Goal: Task Accomplishment & Management: Manage account settings

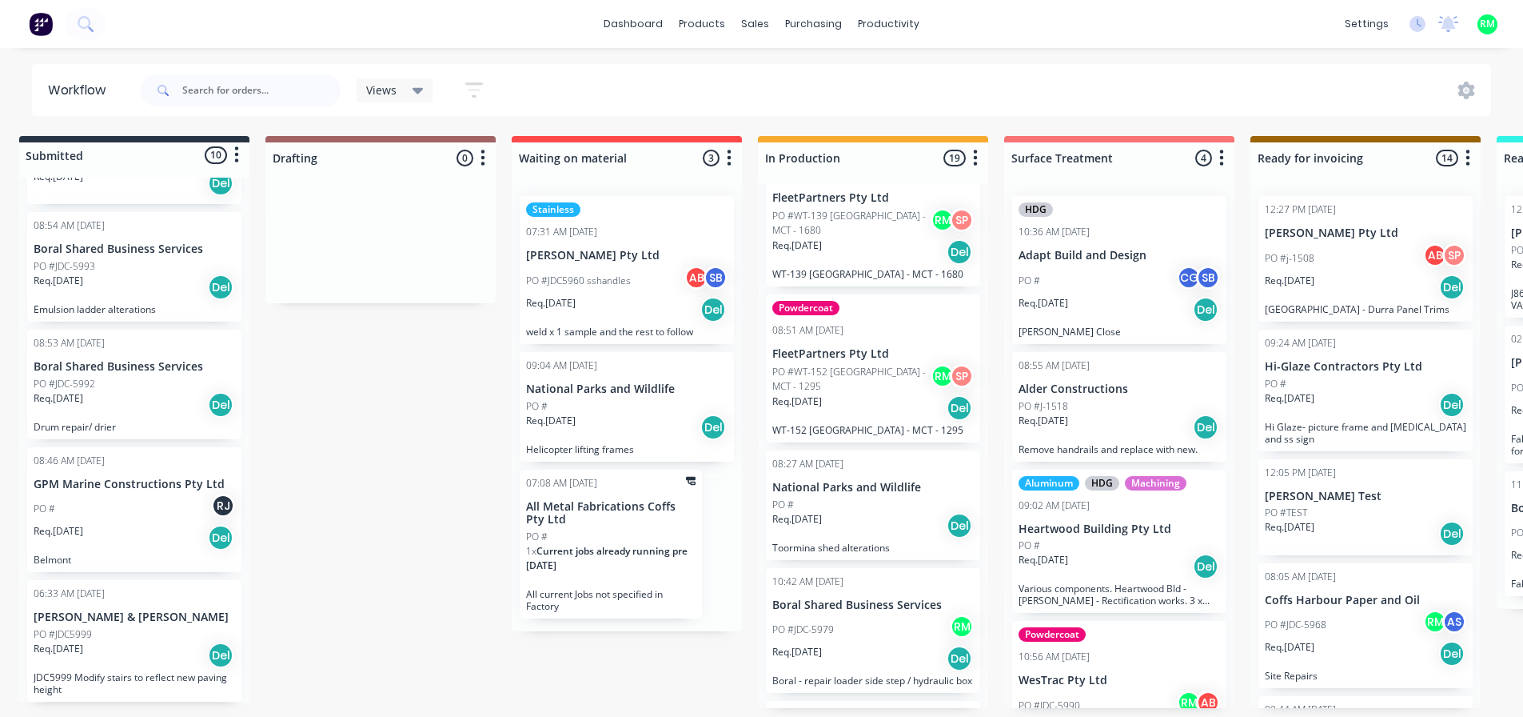
scroll to position [1213, 0]
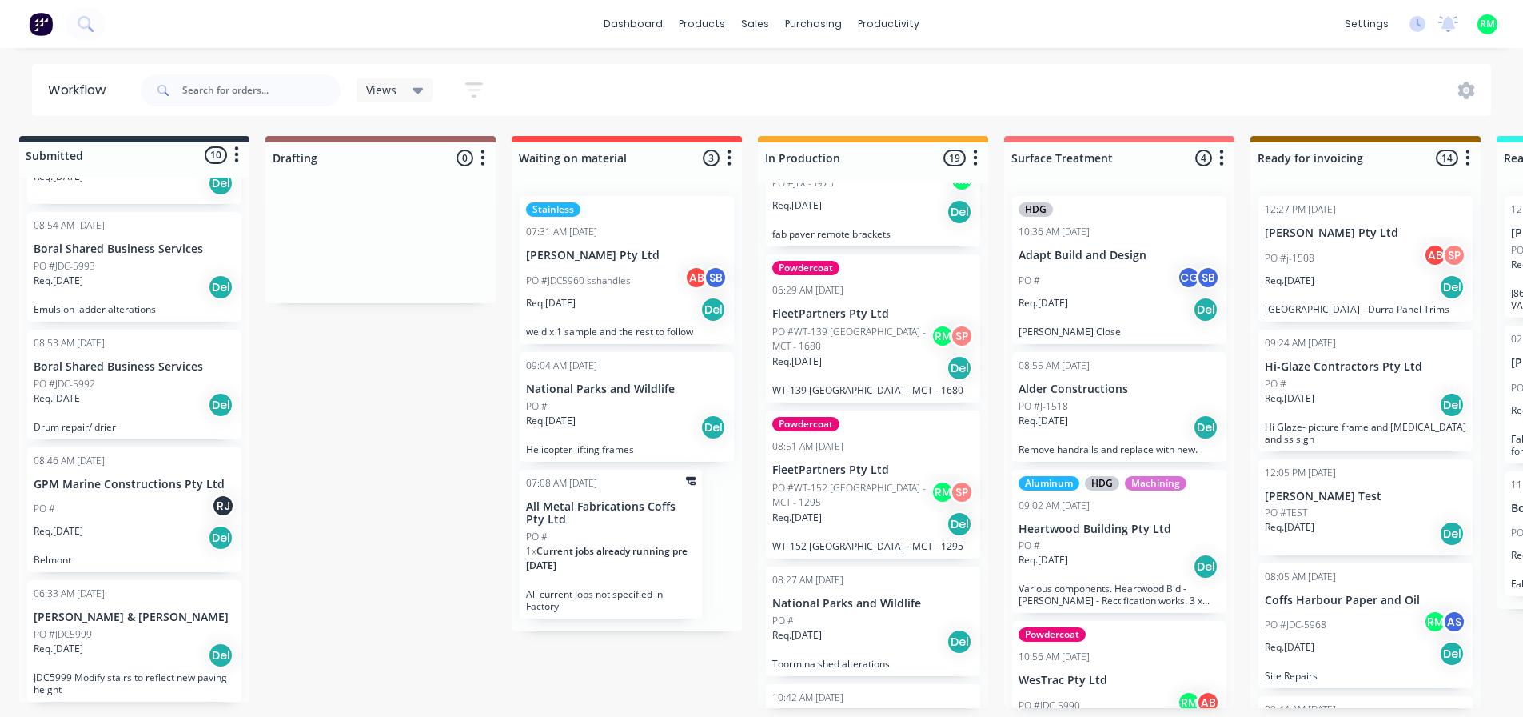
click at [150, 493] on div "PO # RJ" at bounding box center [135, 508] width 202 height 30
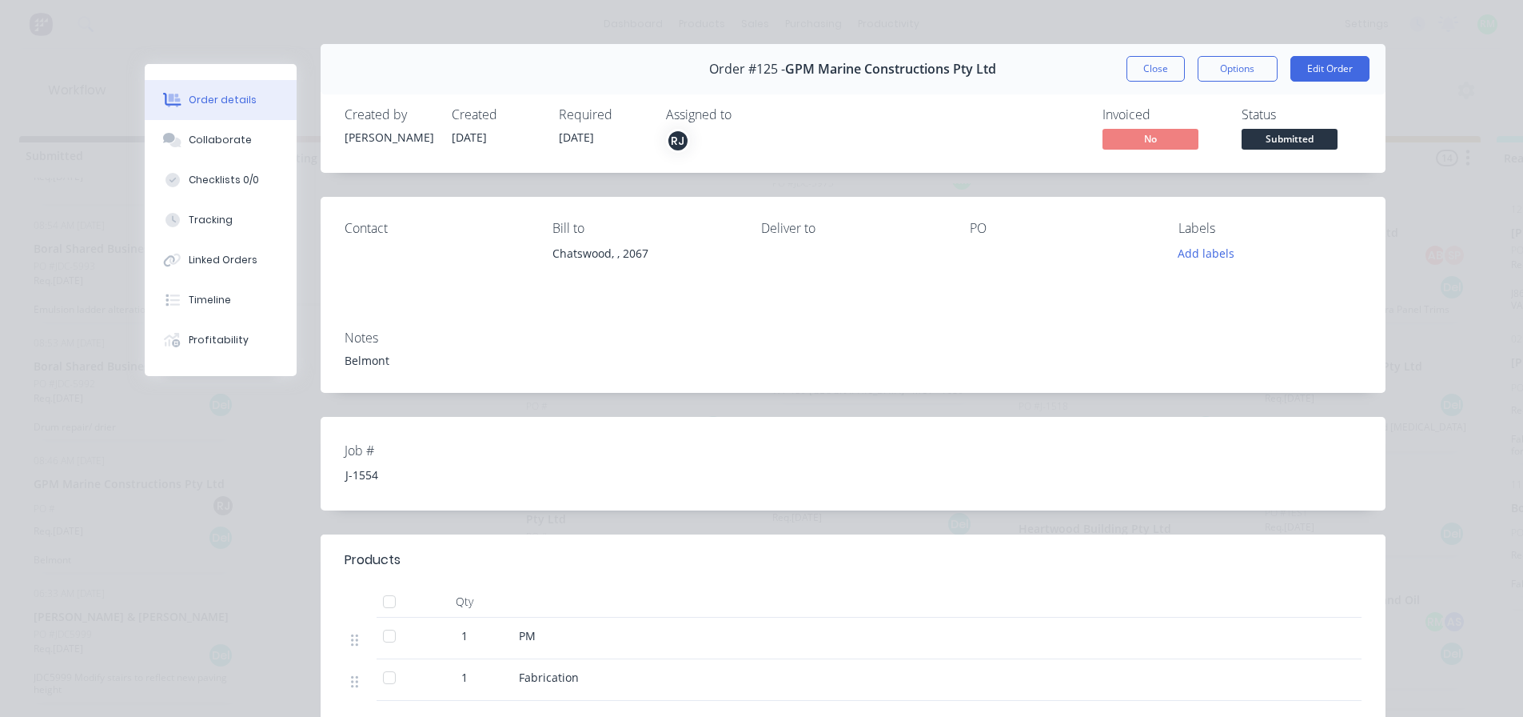
scroll to position [19, 0]
click at [1339, 75] on button "Edit Order" at bounding box center [1330, 70] width 79 height 26
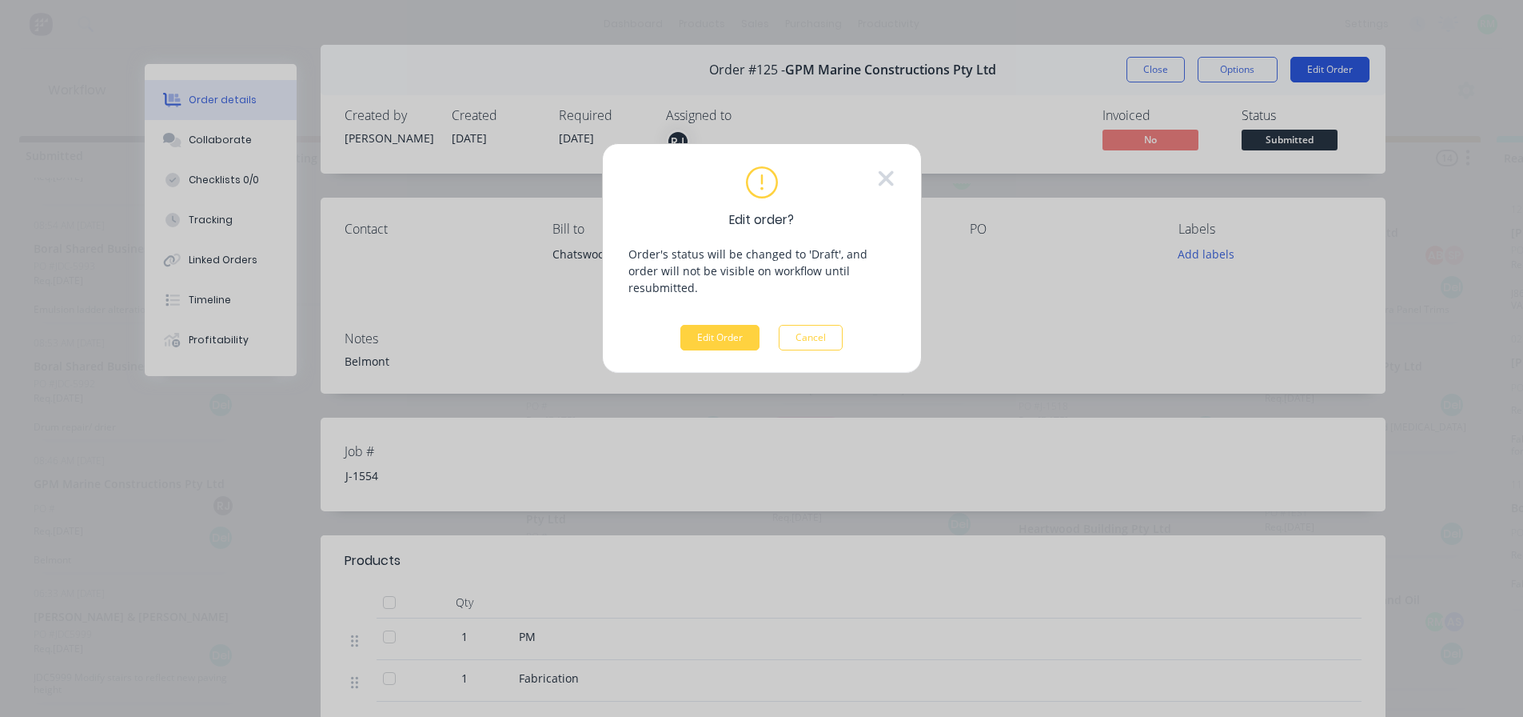
scroll to position [0, 15]
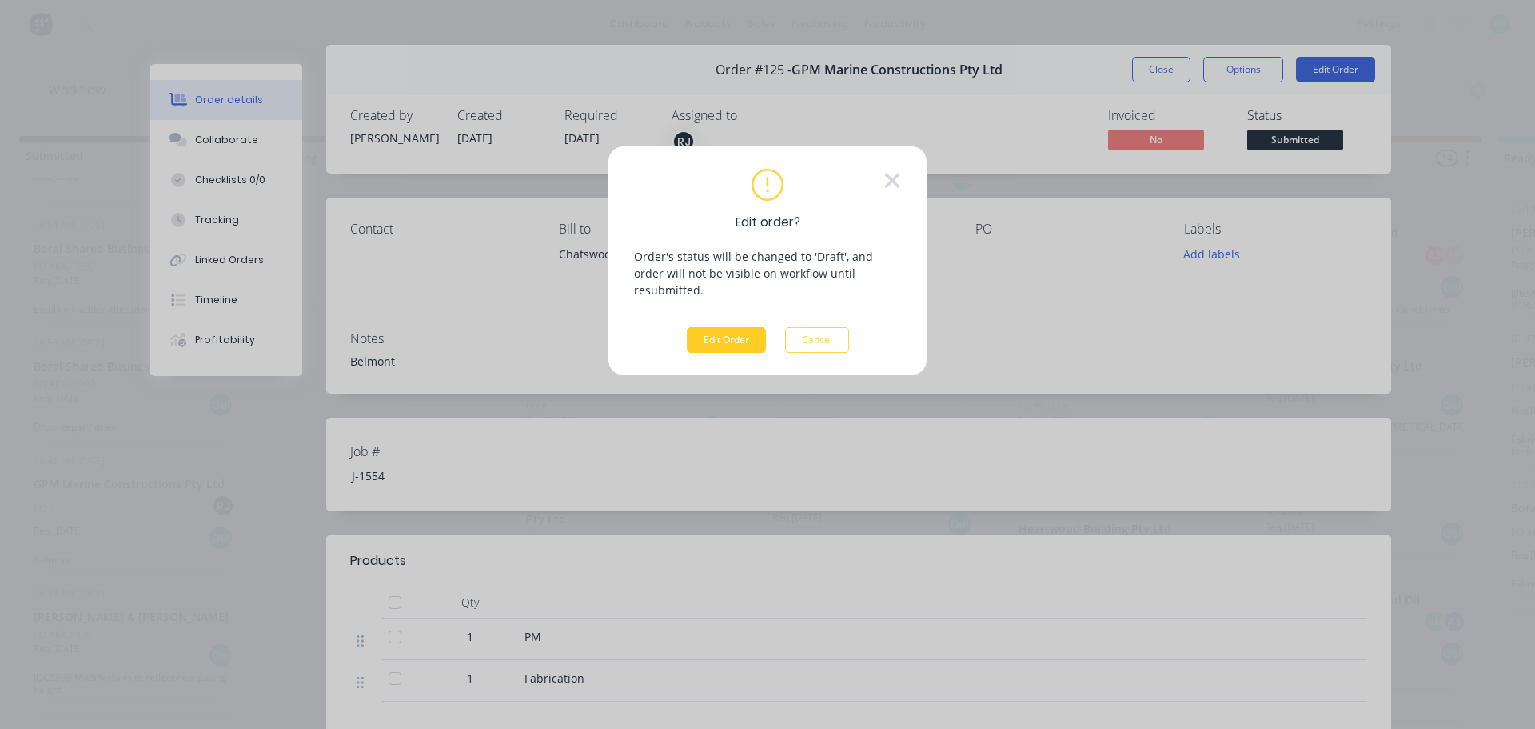
click at [721, 327] on button "Edit Order" at bounding box center [726, 340] width 79 height 26
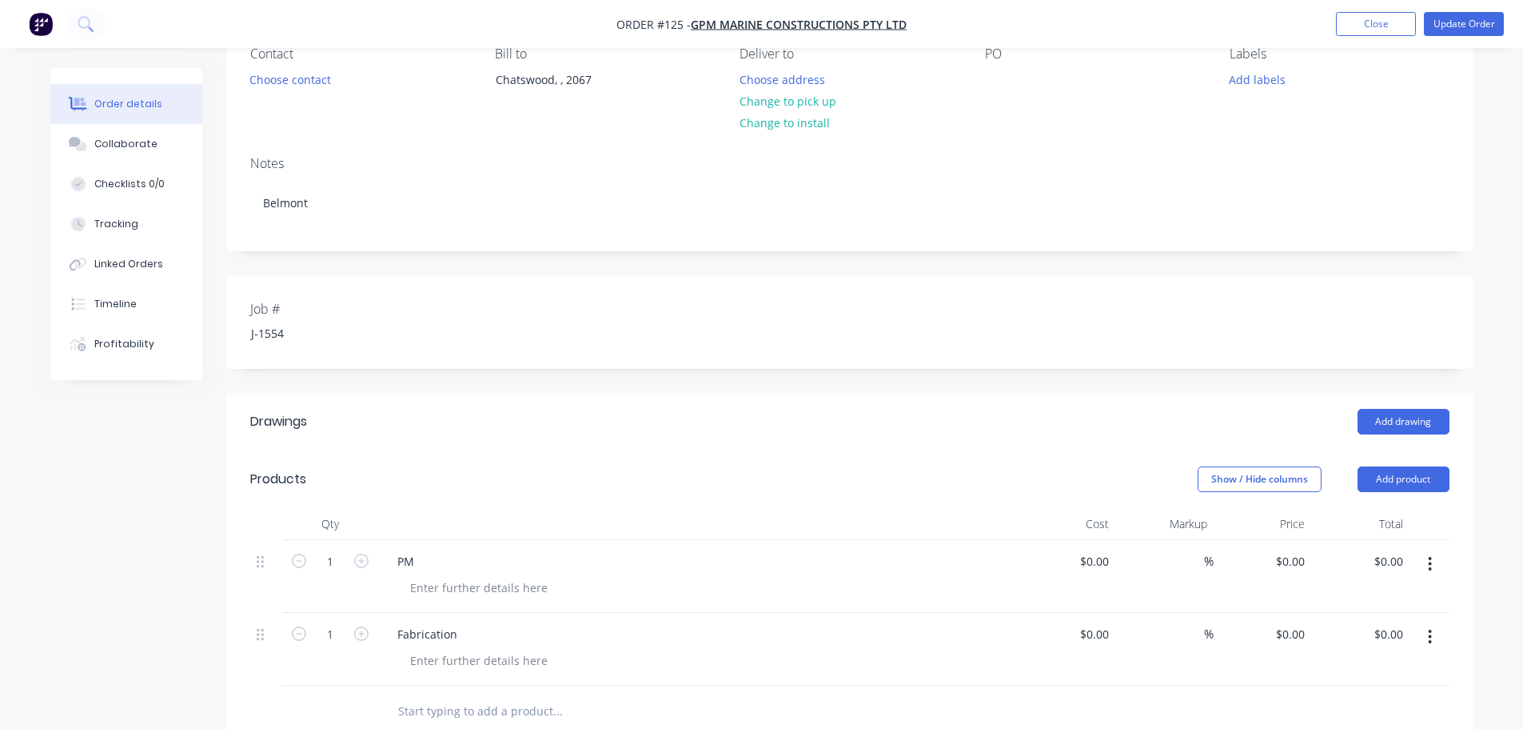
scroll to position [320, 0]
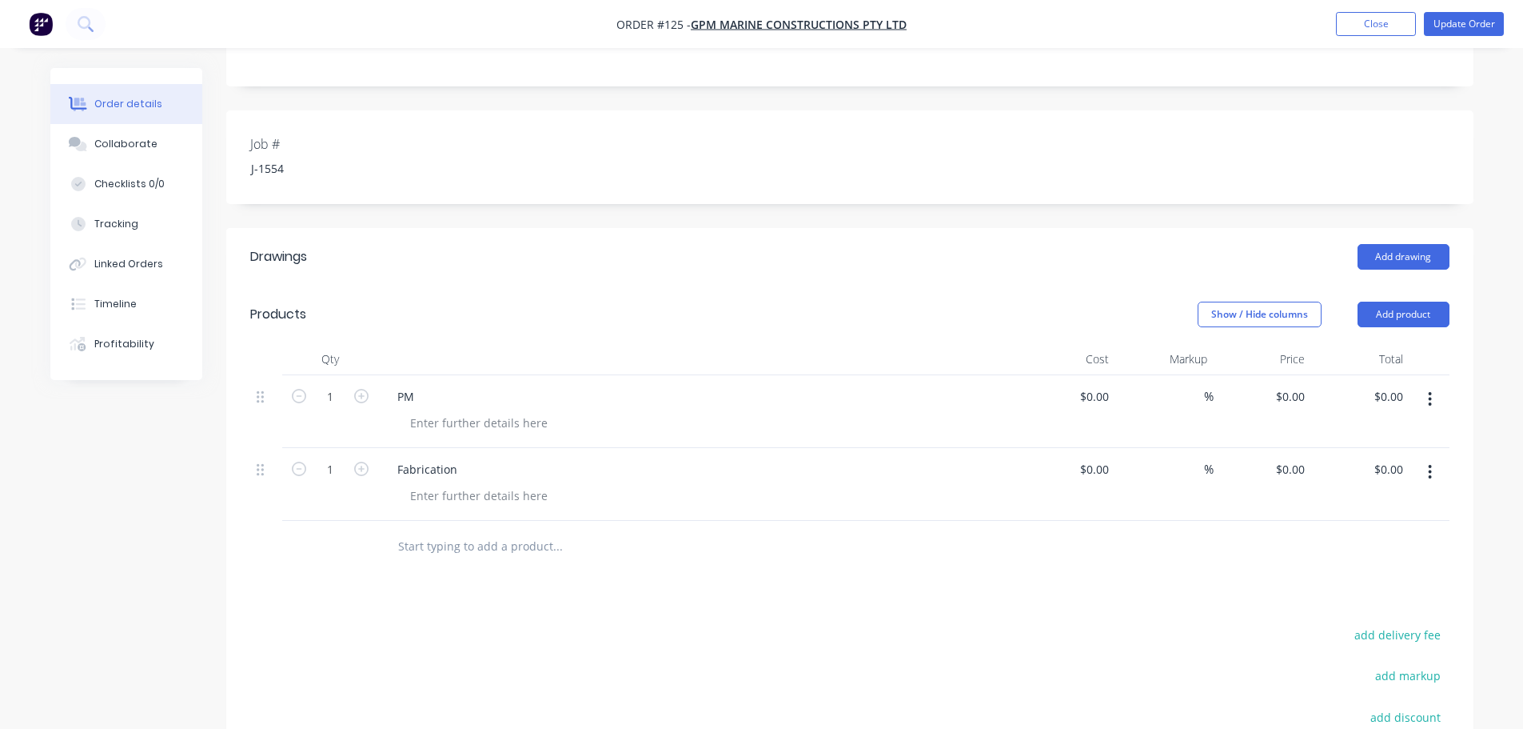
click at [491, 545] on input "text" at bounding box center [557, 546] width 320 height 32
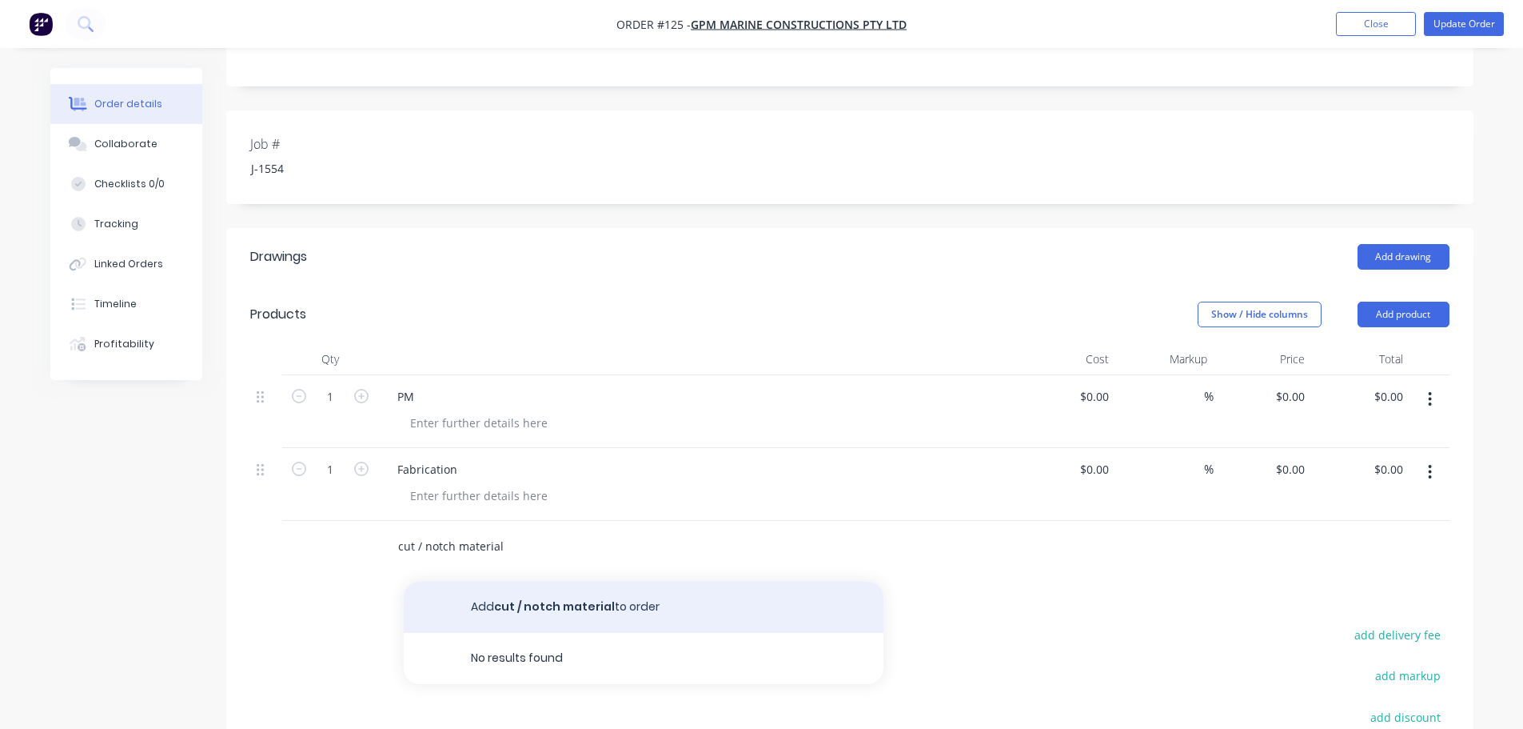
type input "cut / notch material"
click at [680, 606] on button "Add cut / notch material to order" at bounding box center [644, 606] width 480 height 51
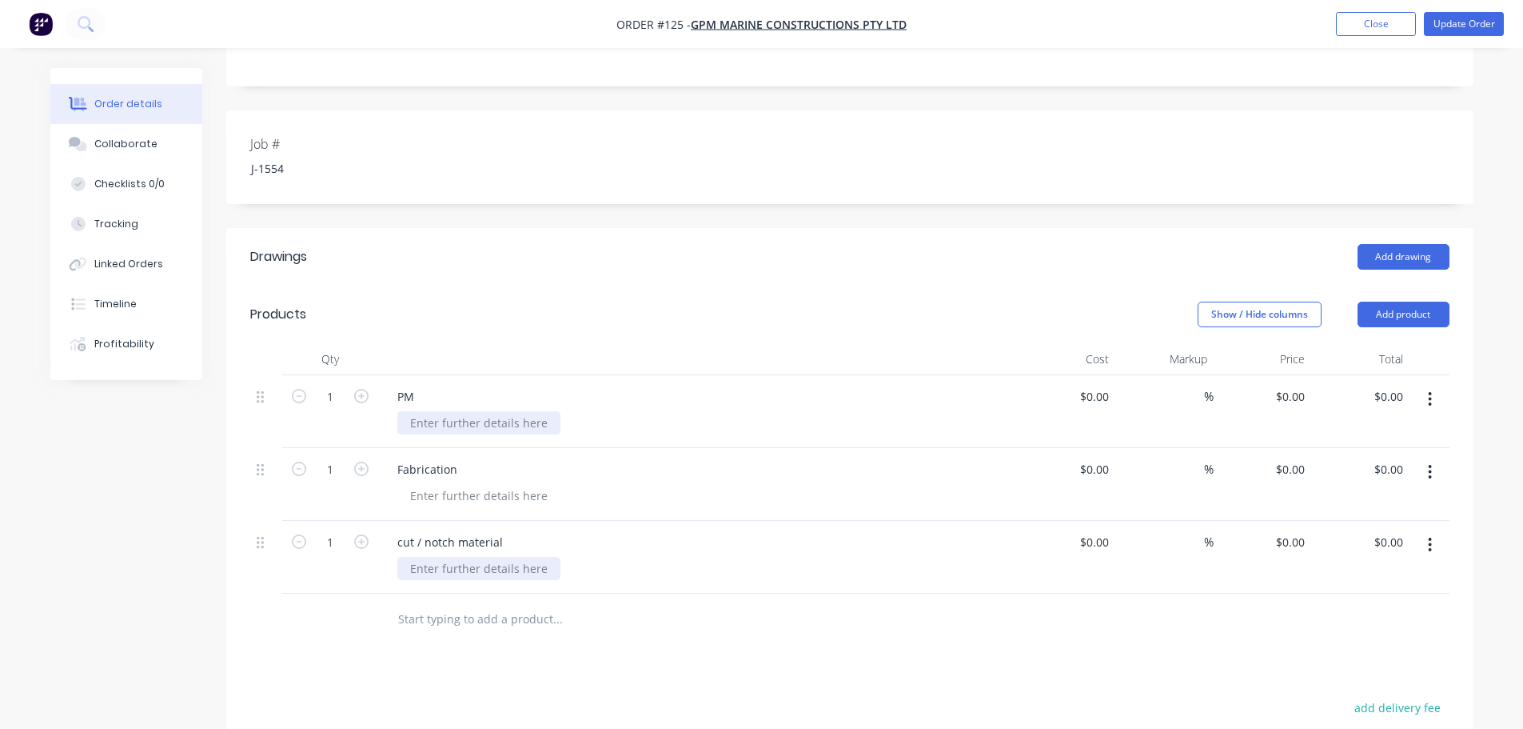
drag, startPoint x: 492, startPoint y: 573, endPoint x: 473, endPoint y: 415, distance: 158.6
click at [473, 415] on div "1 PM $0.00 $0.00 % $0.00 $0.00 $0.00 $0.00 1 Fabrication $0.00 $0.00 % $0.00 $0…" at bounding box center [850, 484] width 1200 height 218
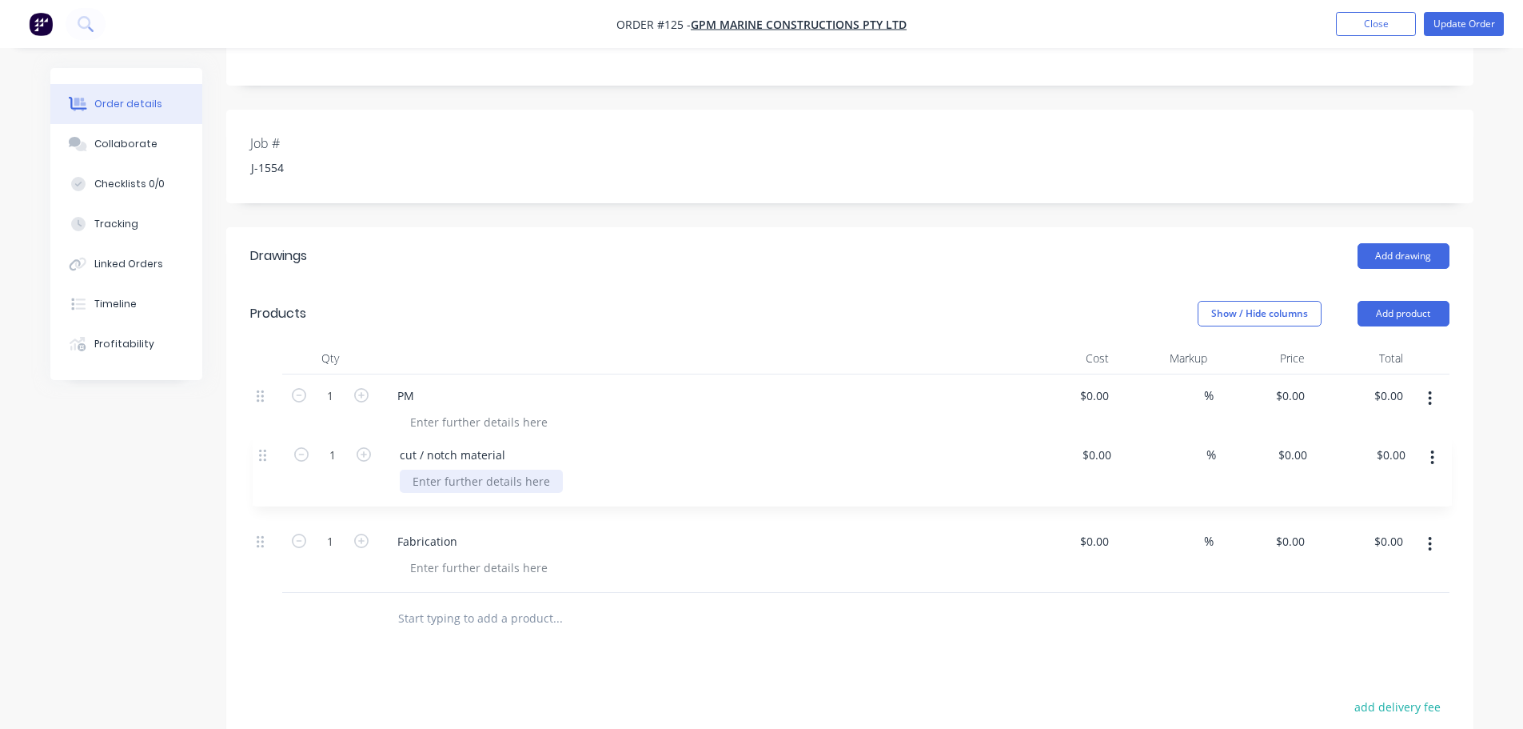
drag, startPoint x: 260, startPoint y: 540, endPoint x: 263, endPoint y: 443, distance: 96.8
click at [263, 443] on div "1 PM $0.00 $0.00 % $0.00 $0.00 $0.00 $0.00 1 Fabrication $0.00 $0.00 % $0.00 $0…" at bounding box center [850, 483] width 1200 height 218
click at [840, 631] on div at bounding box center [625, 618] width 480 height 32
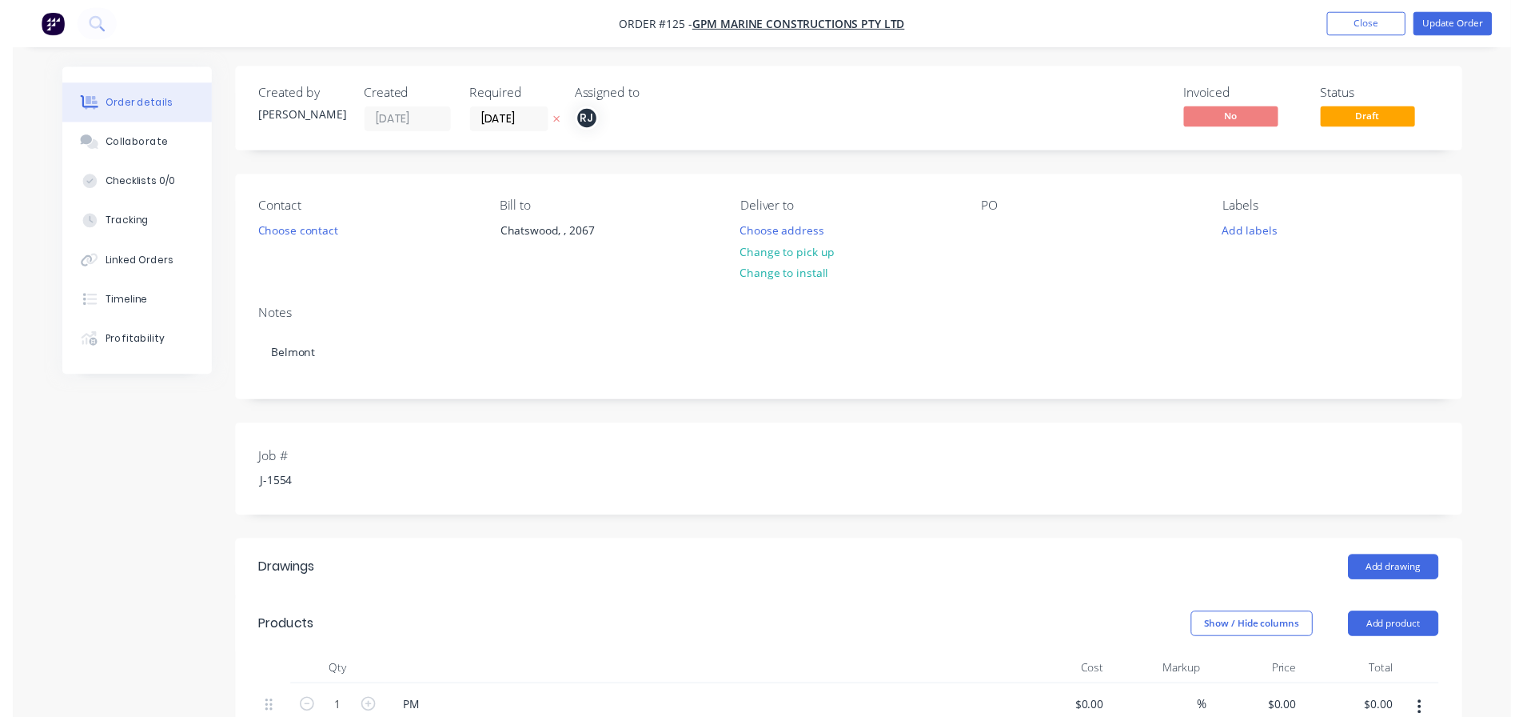
scroll to position [0, 0]
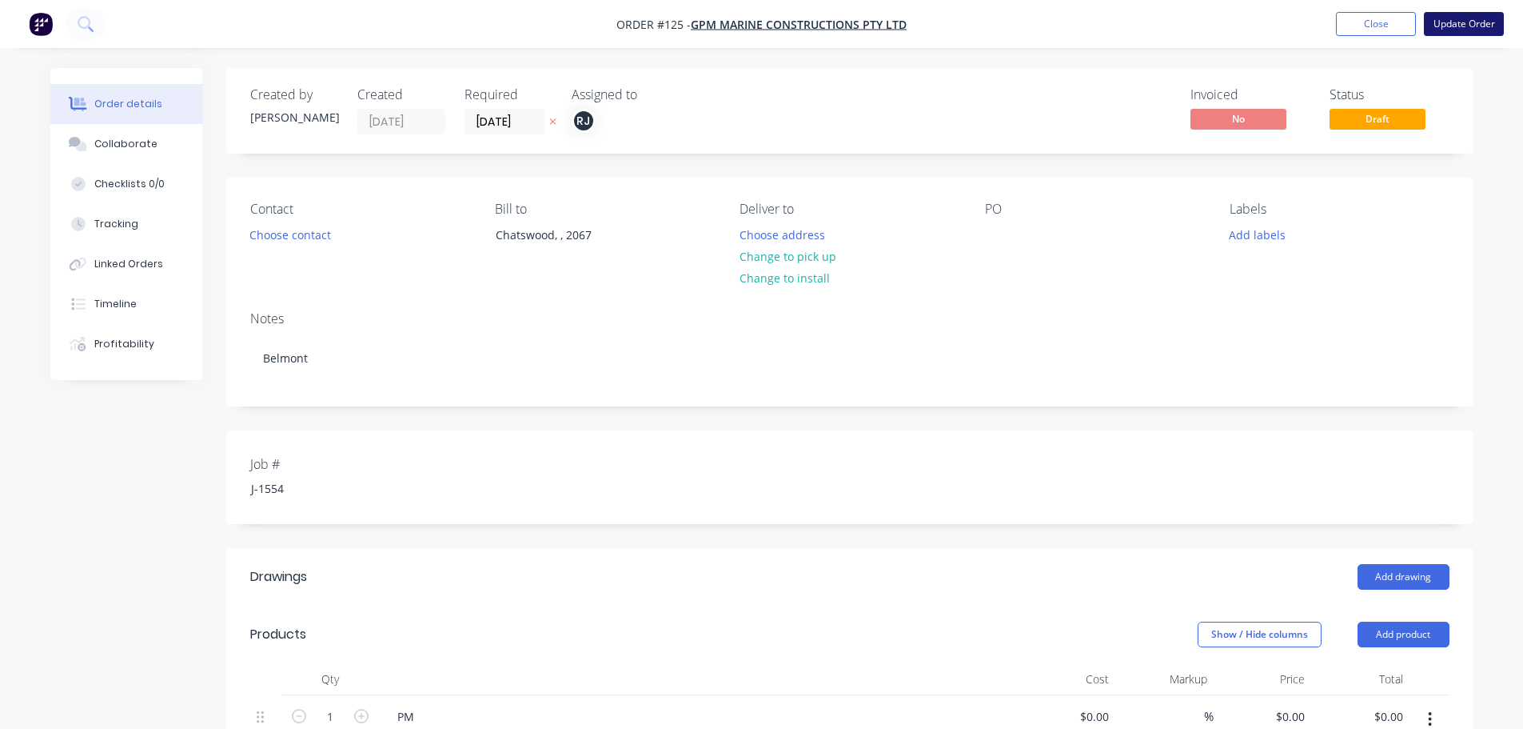
click at [1472, 22] on button "Update Order" at bounding box center [1464, 24] width 80 height 24
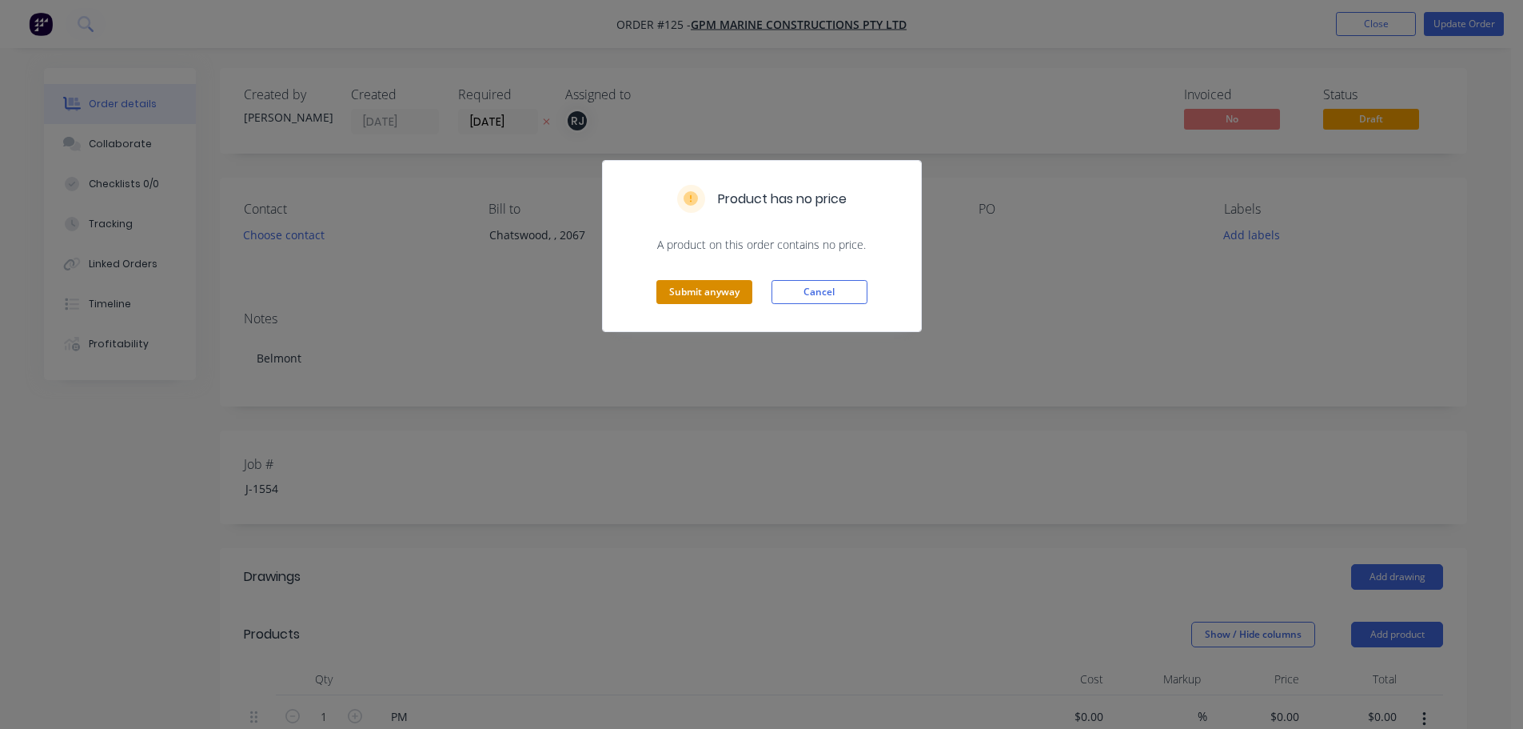
click at [733, 297] on button "Submit anyway" at bounding box center [705, 292] width 96 height 24
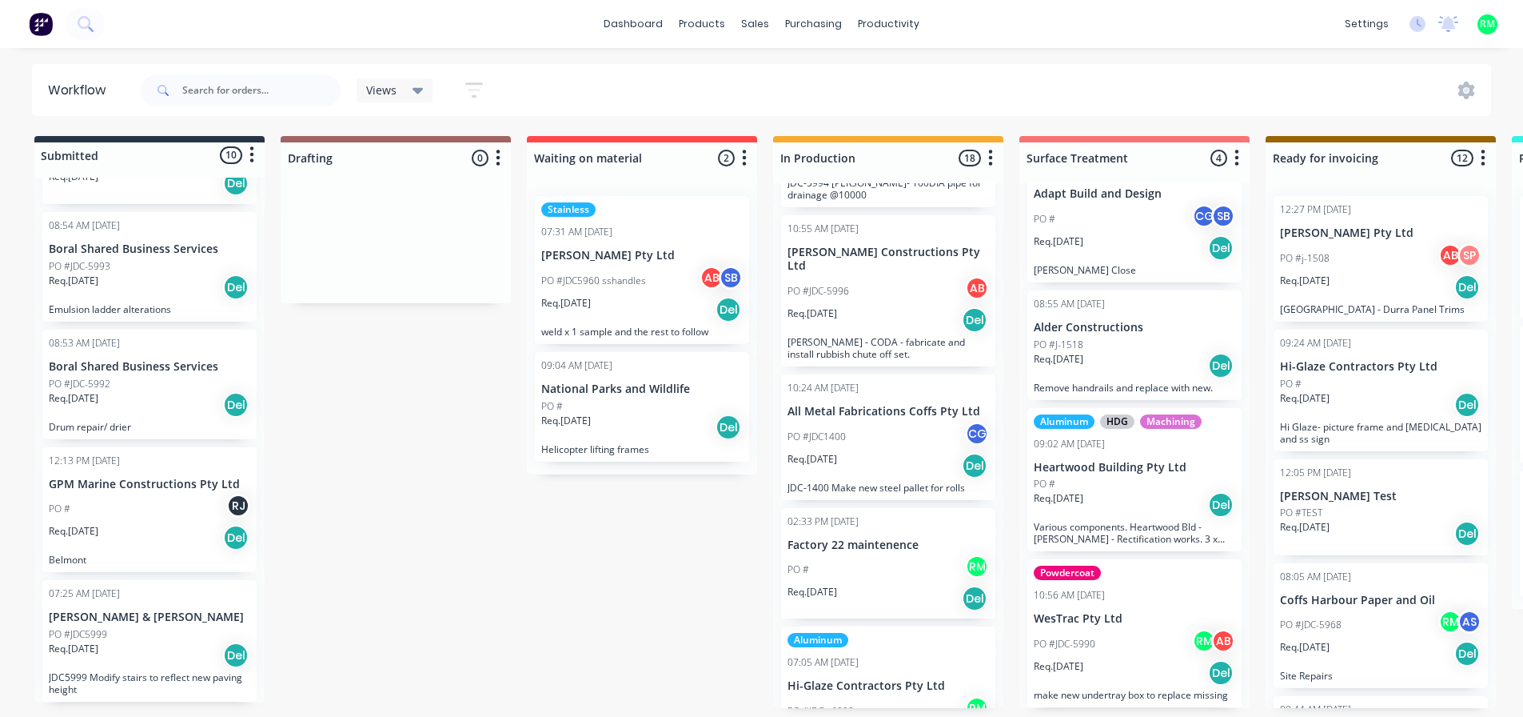
scroll to position [1959, 0]
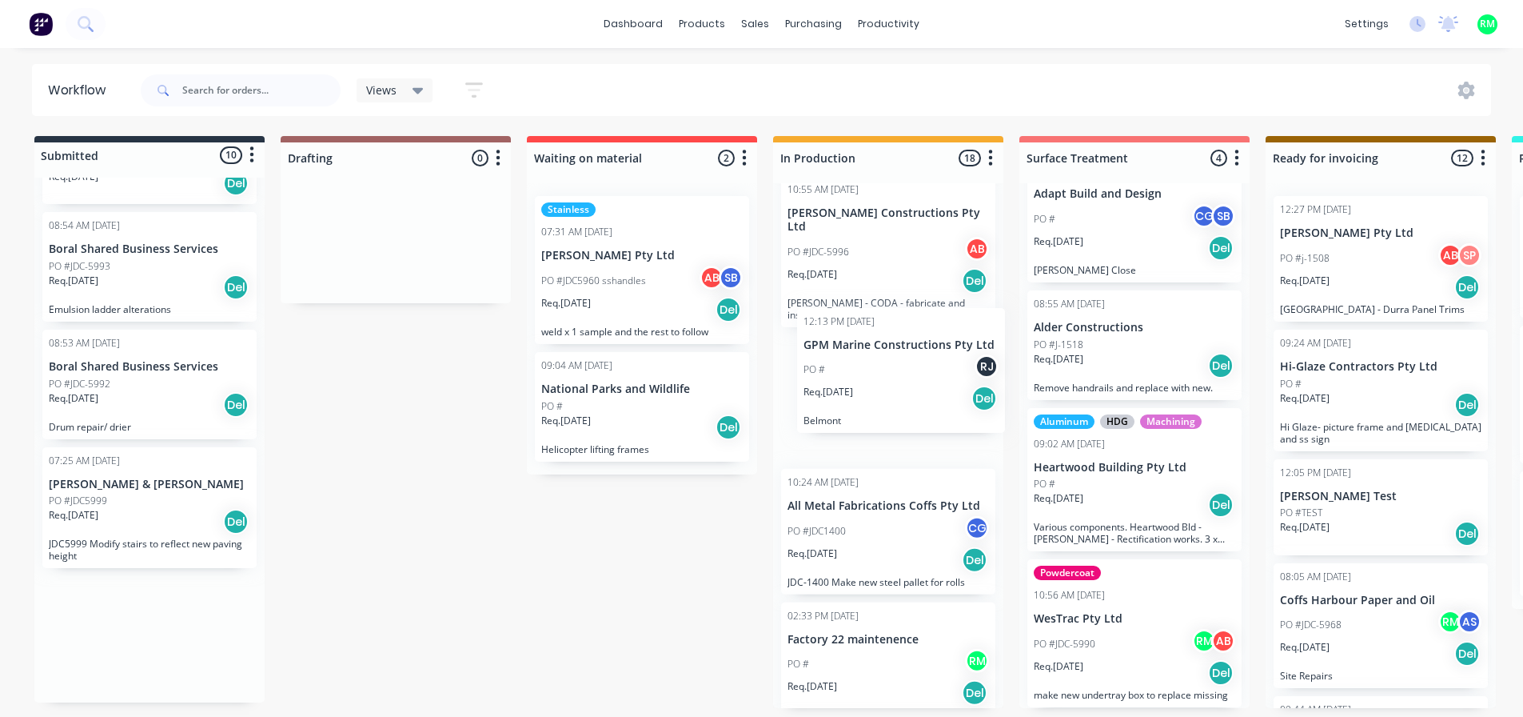
drag, startPoint x: 114, startPoint y: 490, endPoint x: 883, endPoint y: 351, distance: 781.8
click at [883, 351] on div "Submitted 10 Status colour #273444 hex #273444 Save Cancel Summaries Total orde…" at bounding box center [1437, 422] width 2899 height 572
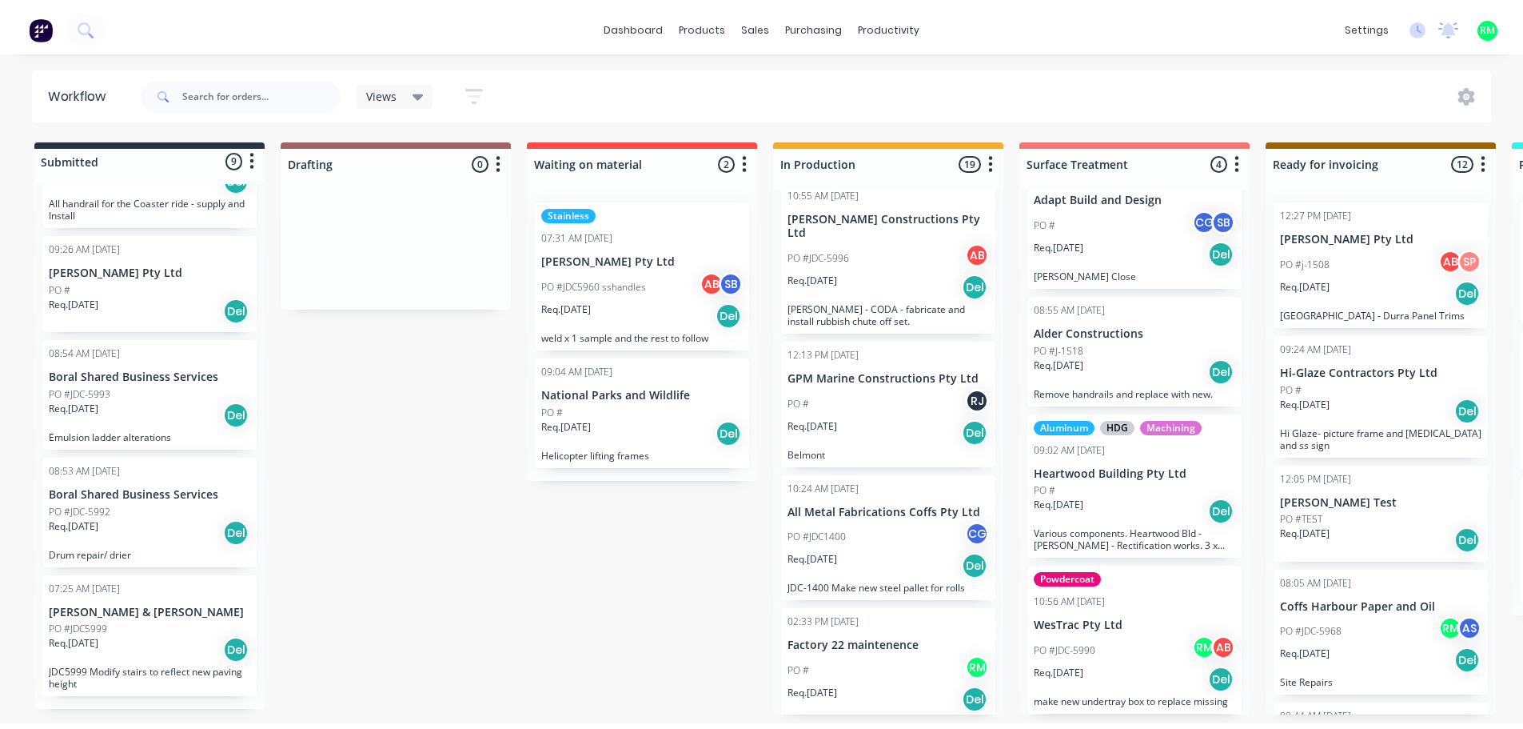
scroll to position [625, 0]
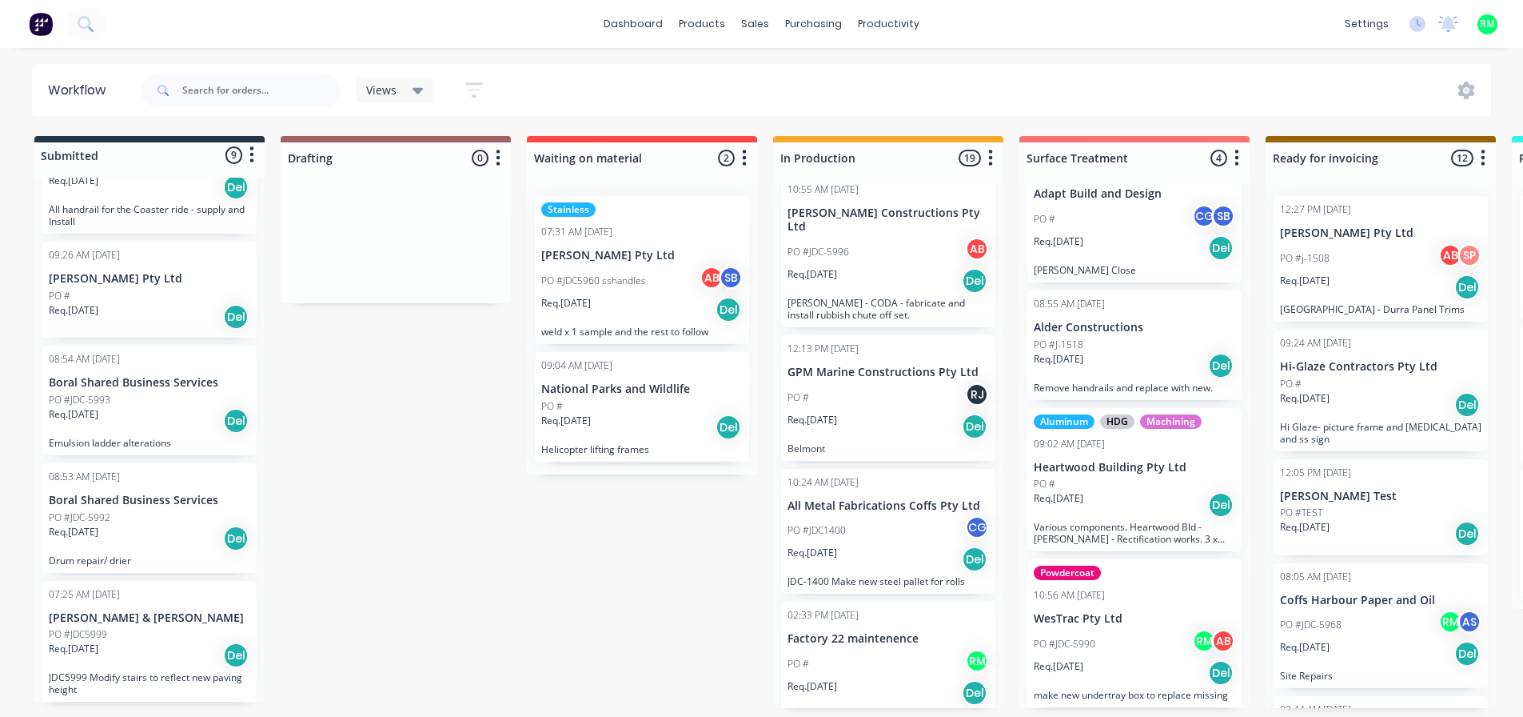
click at [865, 365] on p "GPM Marine Constructions Pty Ltd" at bounding box center [889, 372] width 202 height 14
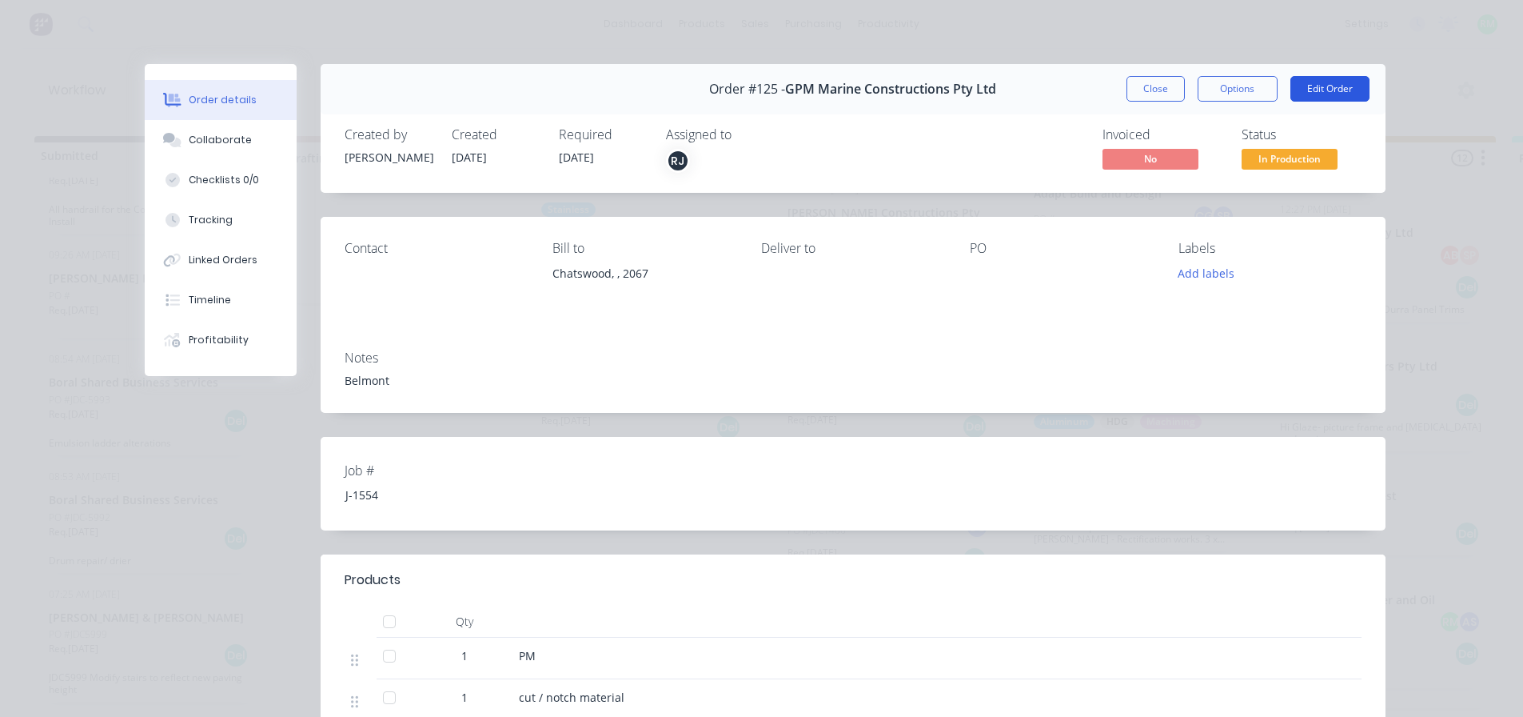
click at [1320, 88] on button "Edit Order" at bounding box center [1330, 89] width 79 height 26
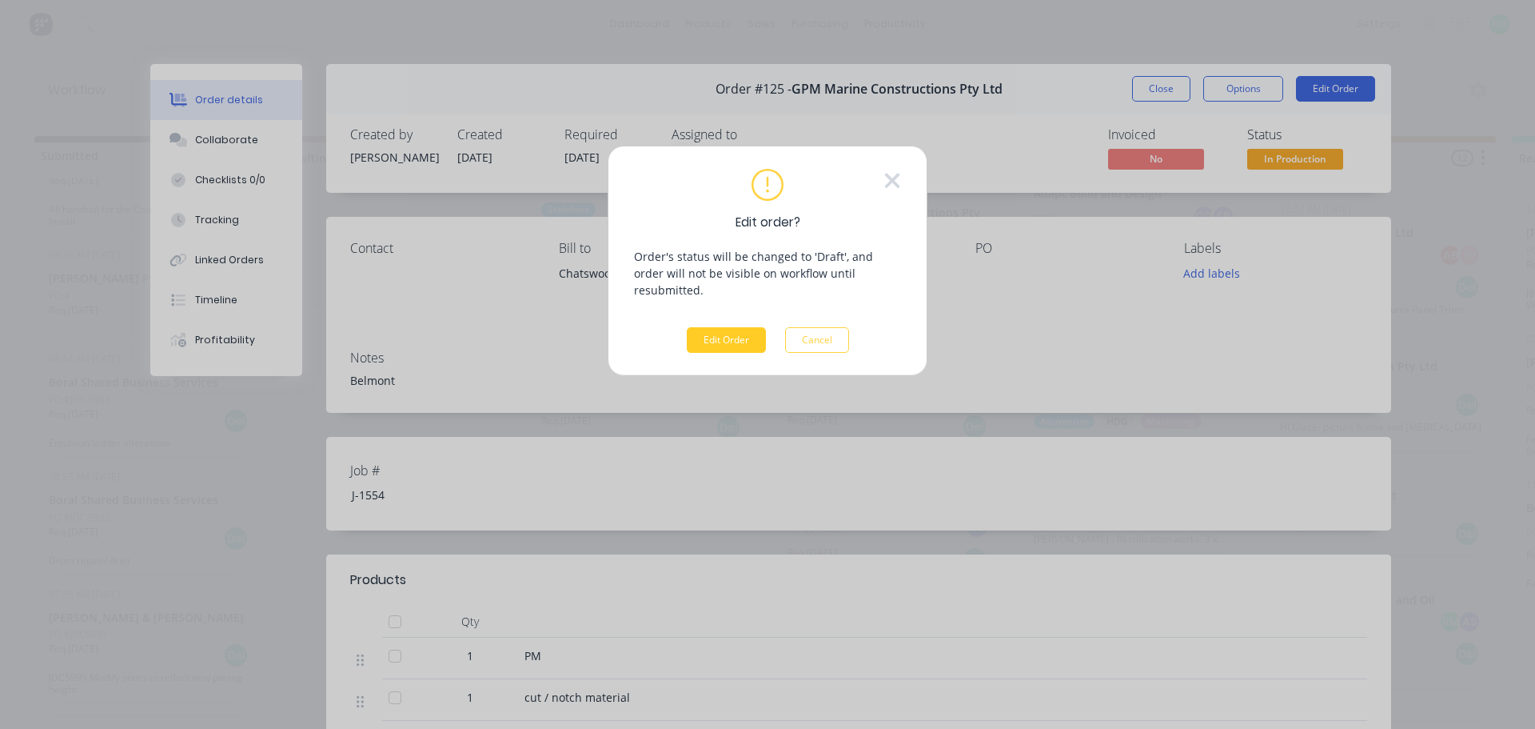
click at [749, 327] on button "Edit Order" at bounding box center [726, 340] width 79 height 26
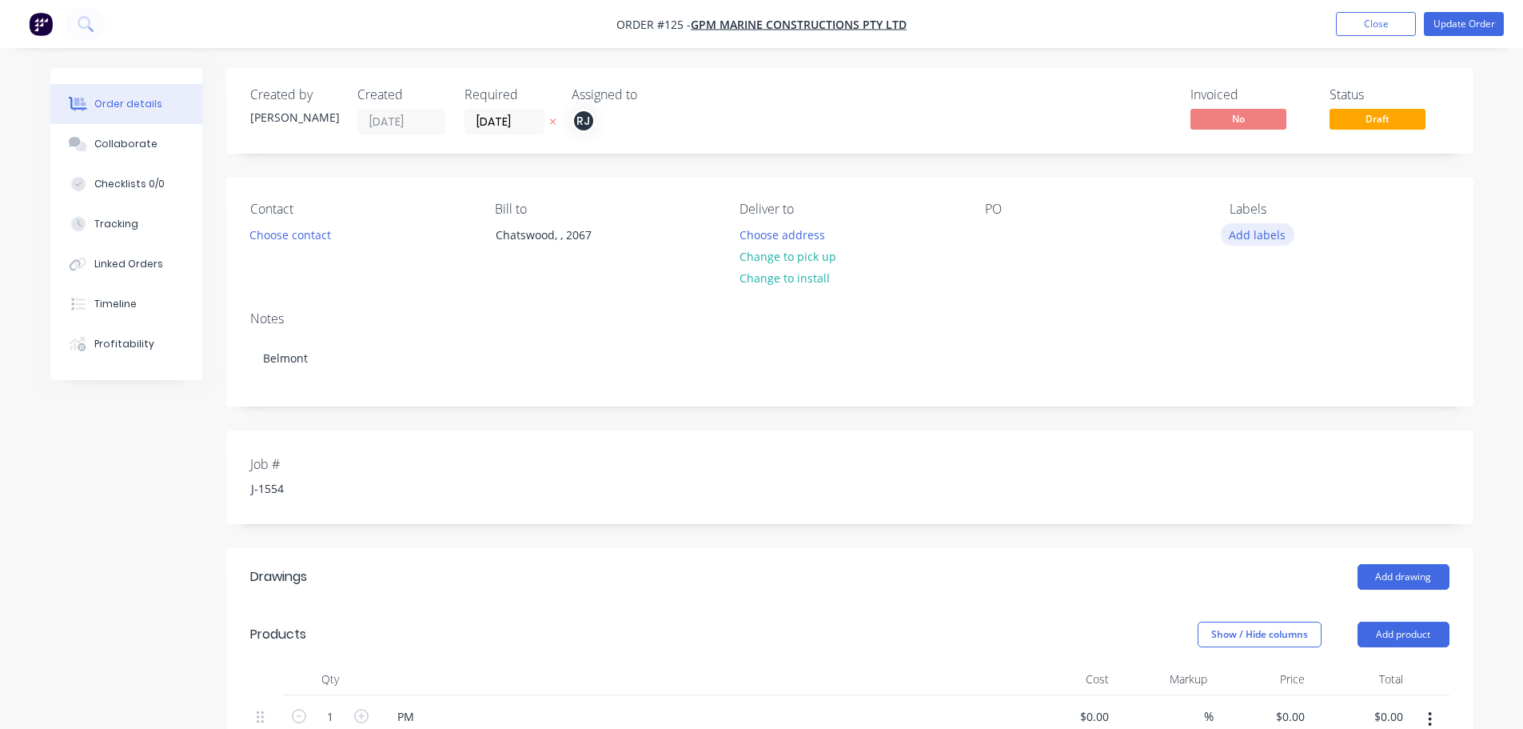
click at [1289, 231] on button "Add labels" at bounding box center [1258, 234] width 74 height 22
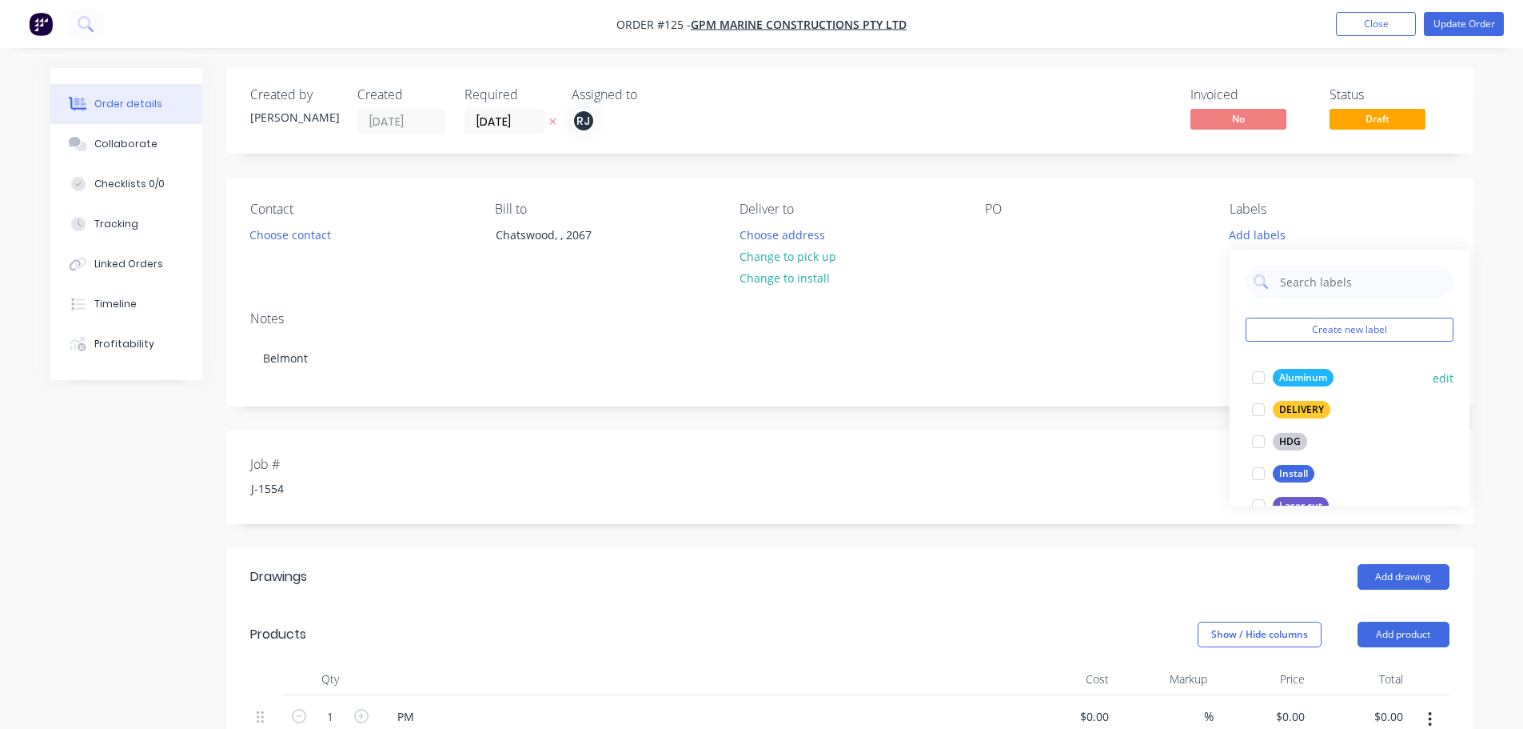
click at [1297, 377] on div "Aluminum" at bounding box center [1303, 378] width 61 height 18
click at [602, 110] on div "RJ" at bounding box center [652, 121] width 160 height 24
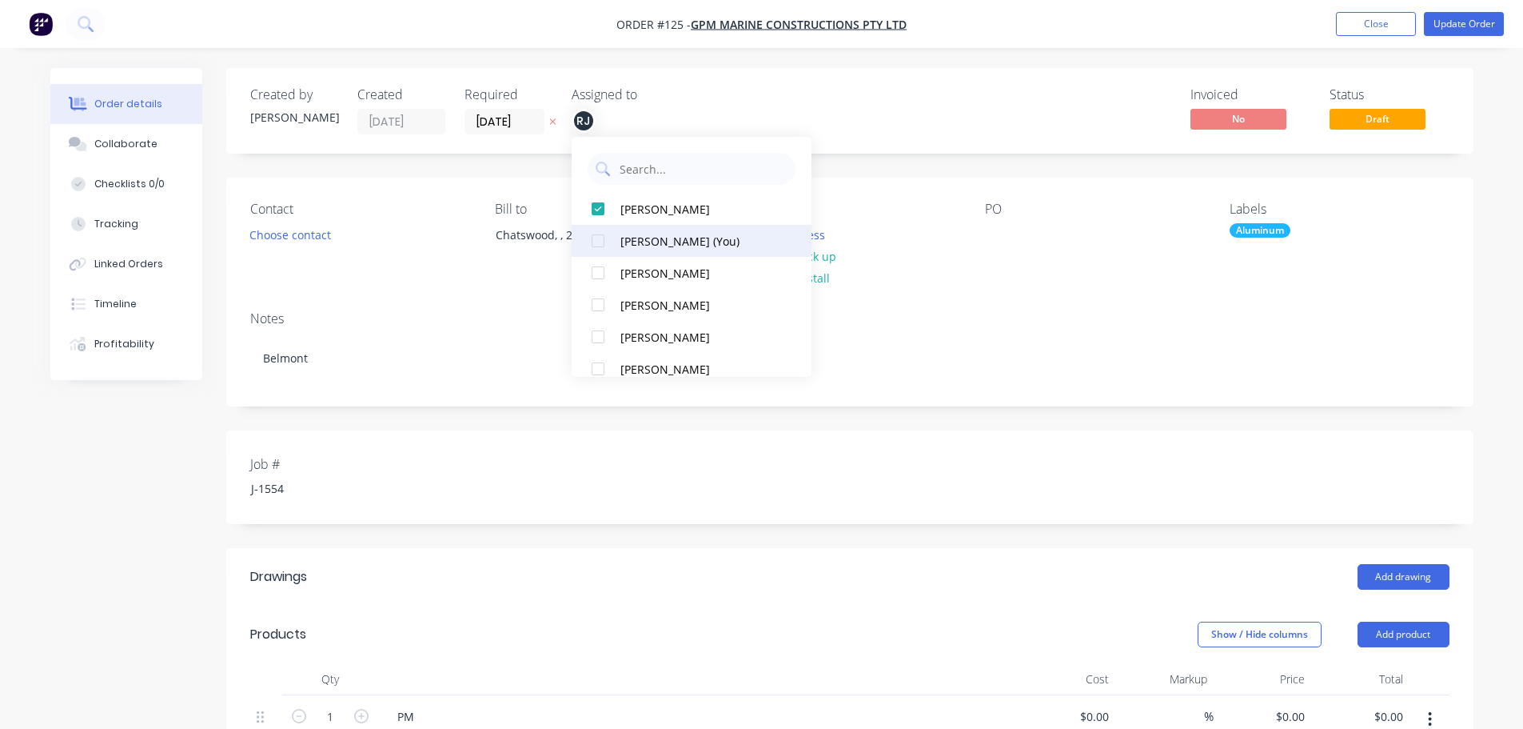
click at [595, 245] on div at bounding box center [598, 241] width 32 height 32
click at [921, 112] on div "Invoiced No Status Draft" at bounding box center [1091, 110] width 718 height 47
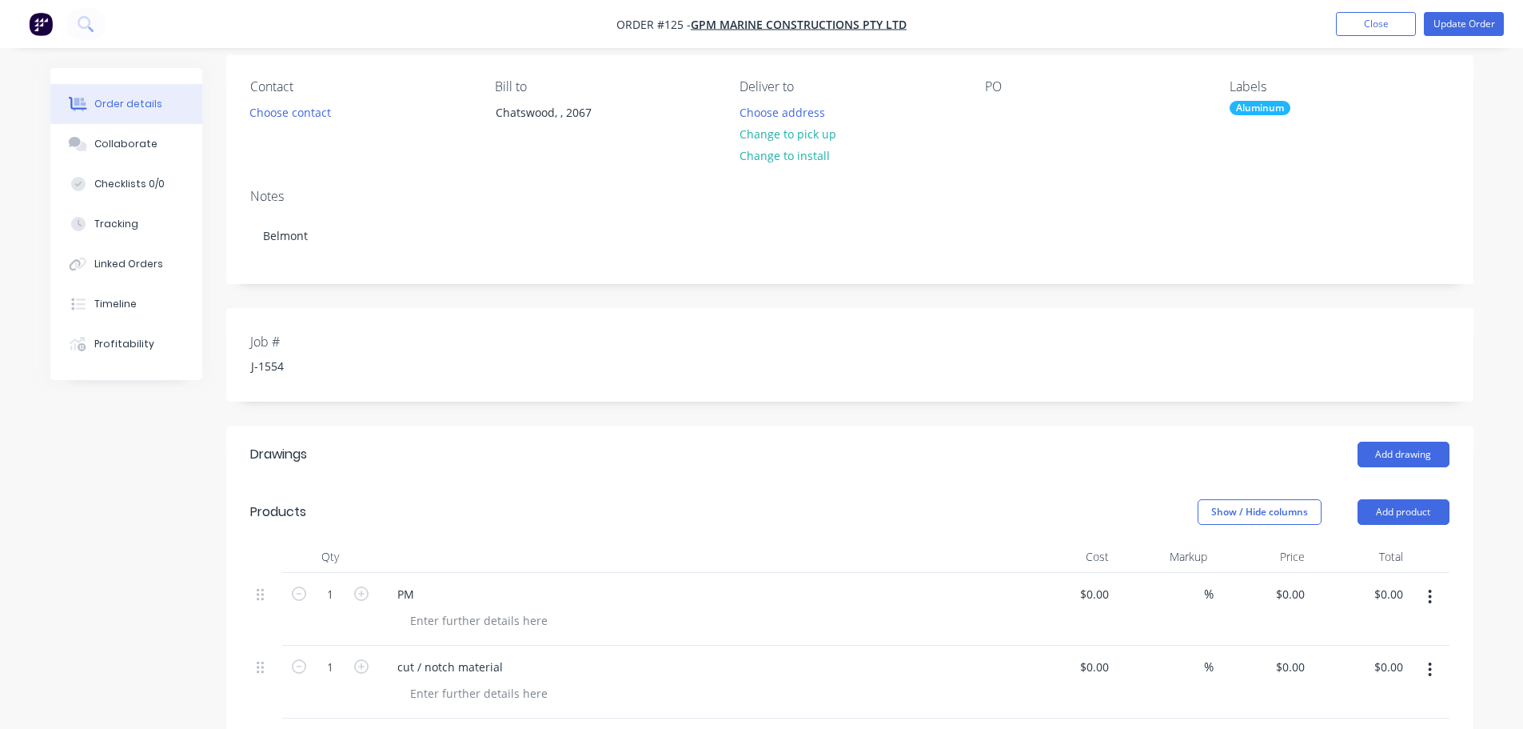
scroll to position [160, 0]
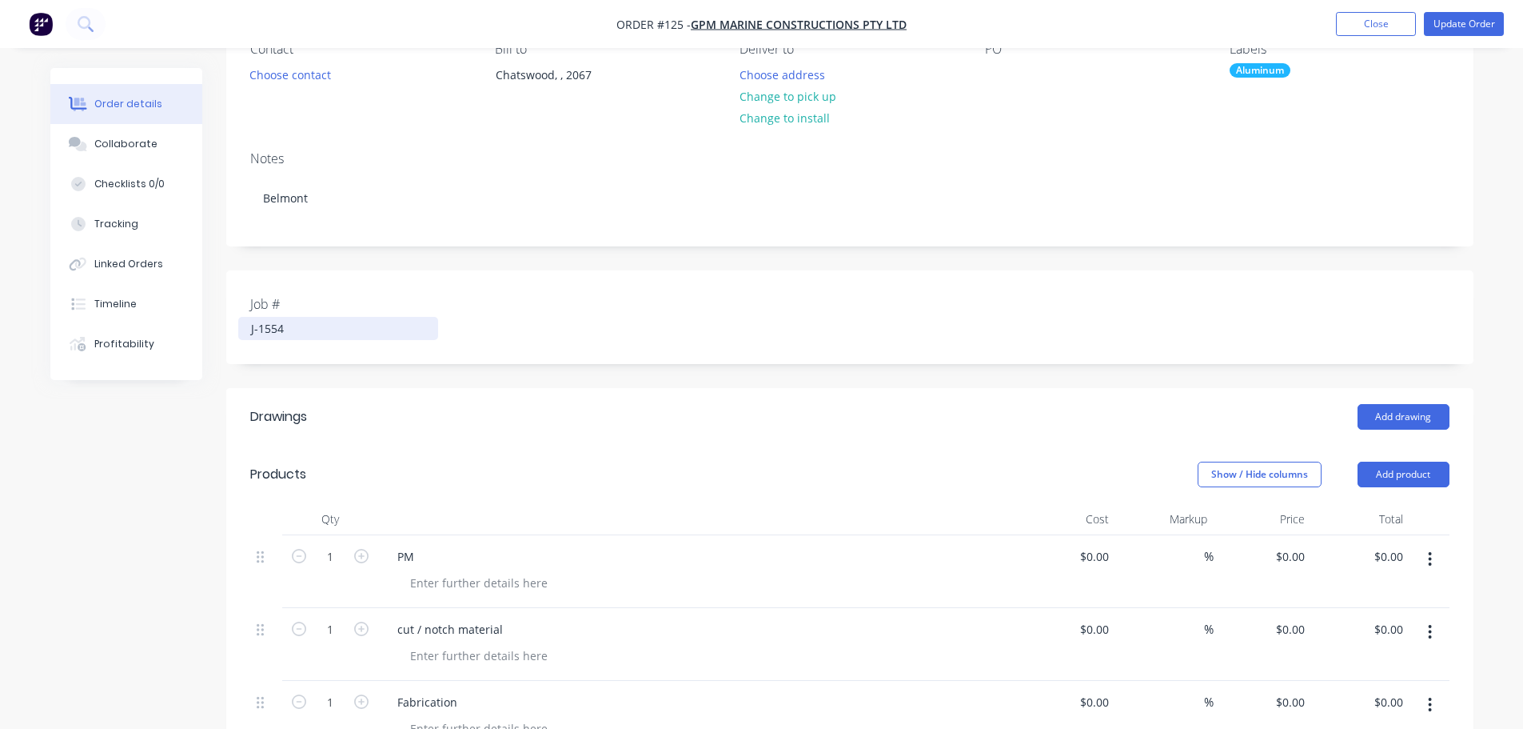
click at [310, 324] on div "J-1554" at bounding box center [338, 328] width 200 height 23
drag, startPoint x: 310, startPoint y: 324, endPoint x: 289, endPoint y: 324, distance: 20.8
click at [305, 323] on div "J-1554" at bounding box center [338, 328] width 200 height 23
copy div "J-1554"
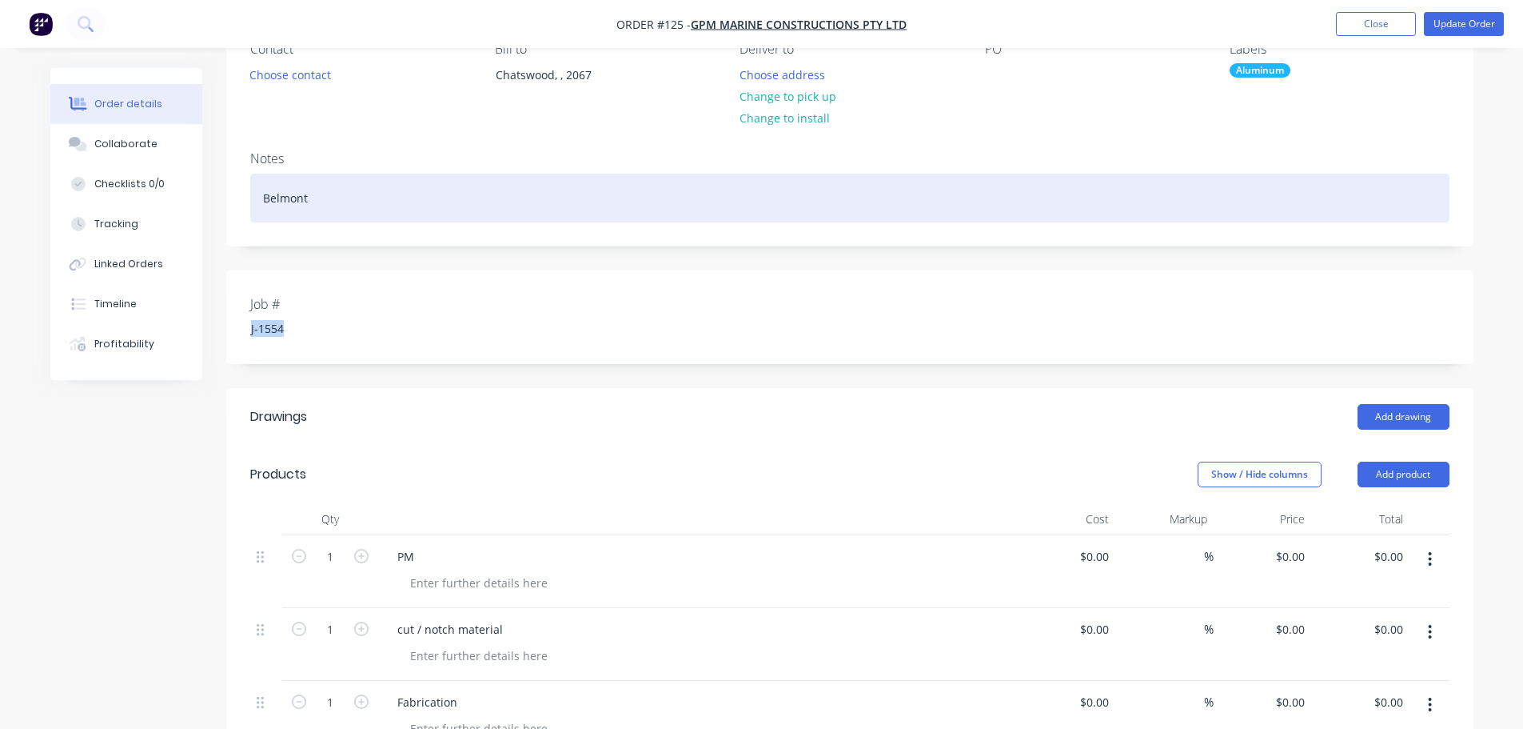
click at [297, 199] on div "Belmont" at bounding box center [850, 198] width 1200 height 49
click at [321, 198] on div "Belmont" at bounding box center [850, 198] width 1200 height 49
paste div
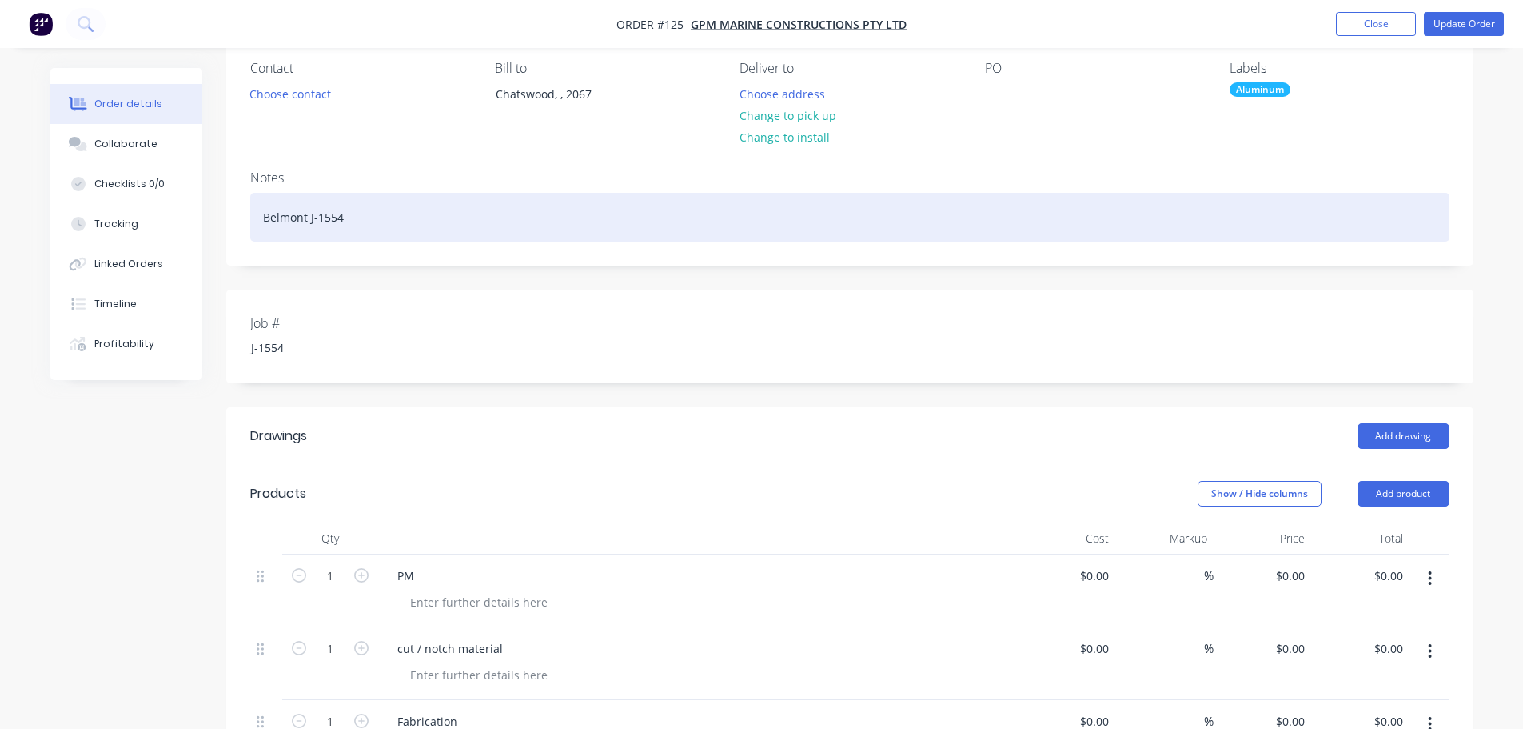
scroll to position [80, 0]
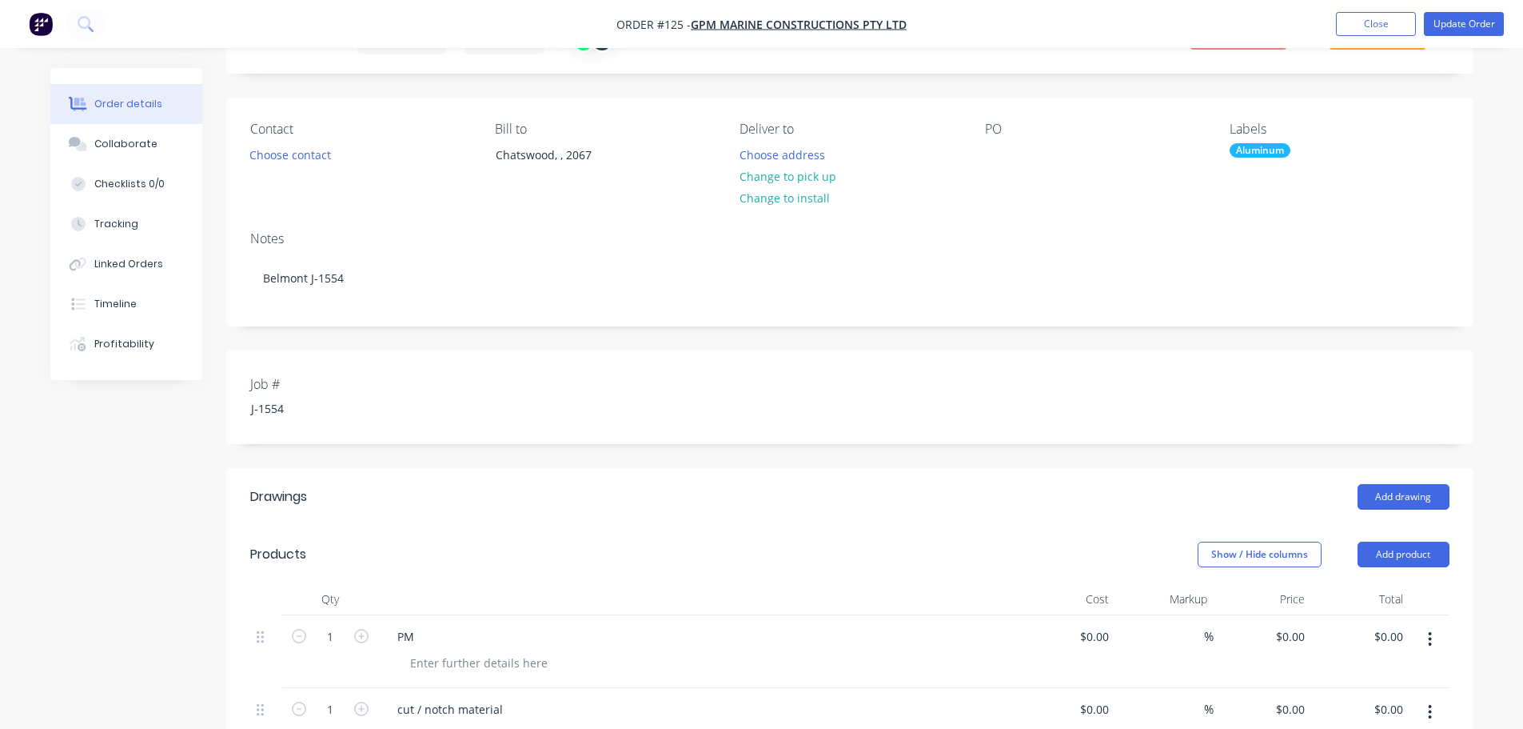
click at [998, 142] on div "PO" at bounding box center [1094, 158] width 219 height 73
click at [1000, 153] on div at bounding box center [998, 154] width 26 height 23
paste div
click at [1477, 28] on button "Update Order" at bounding box center [1464, 24] width 80 height 24
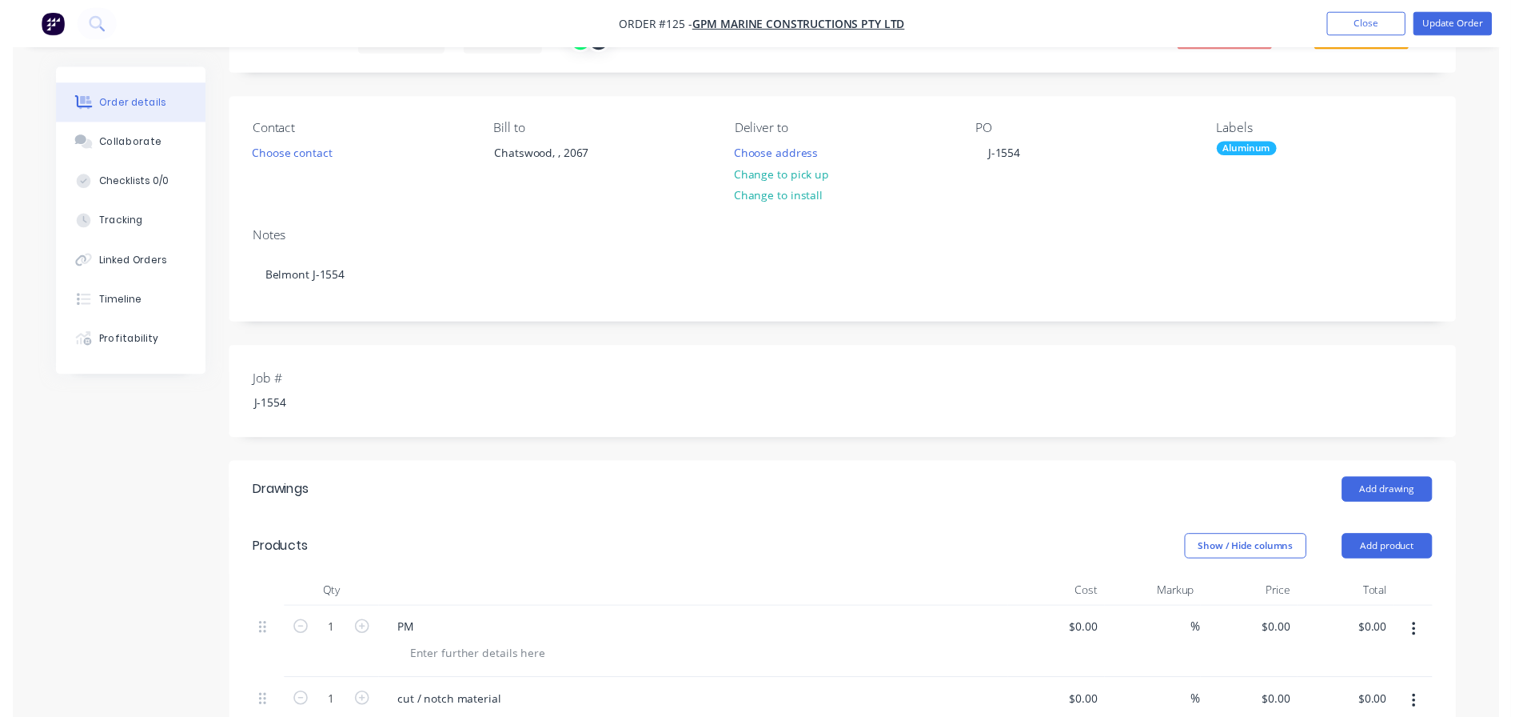
scroll to position [0, 0]
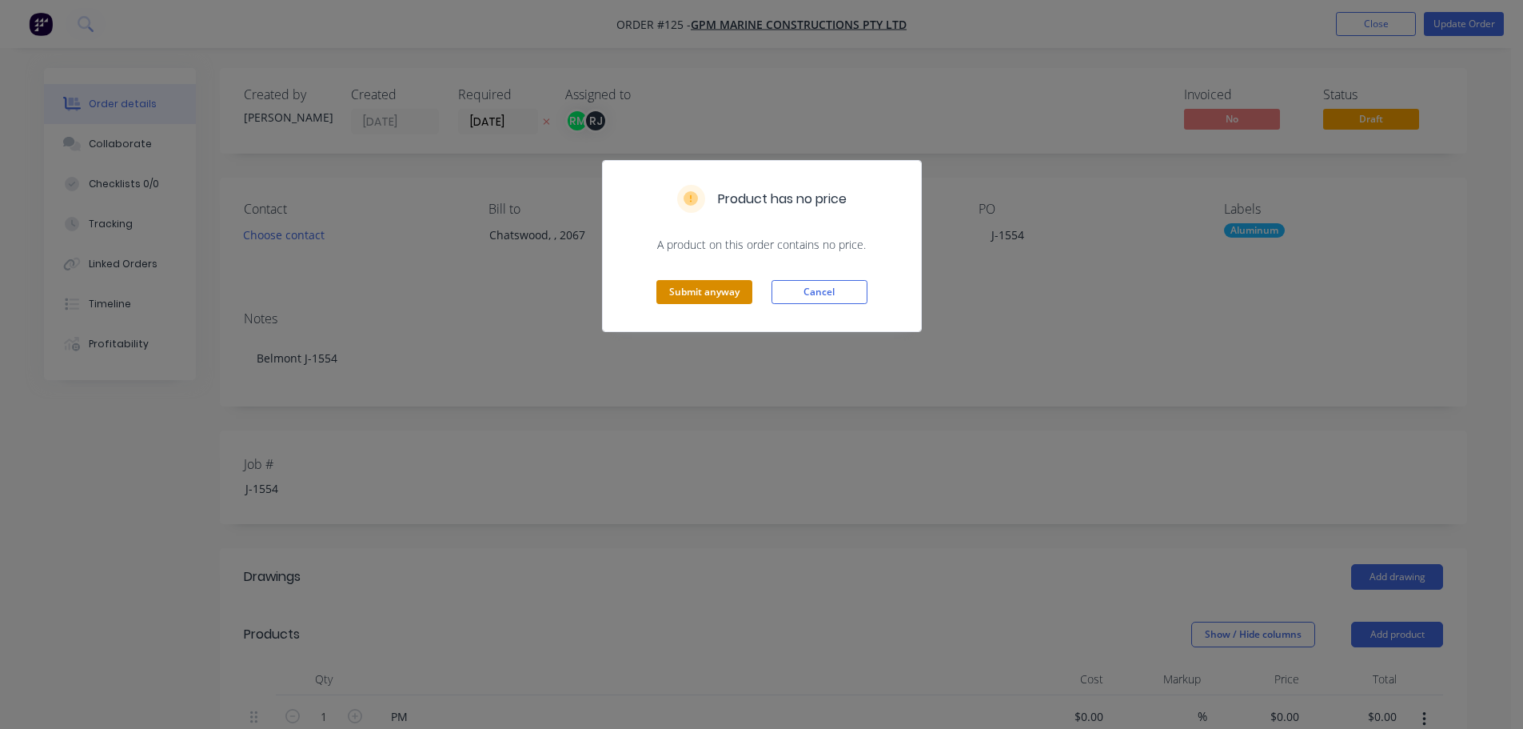
click at [689, 295] on button "Submit anyway" at bounding box center [705, 292] width 96 height 24
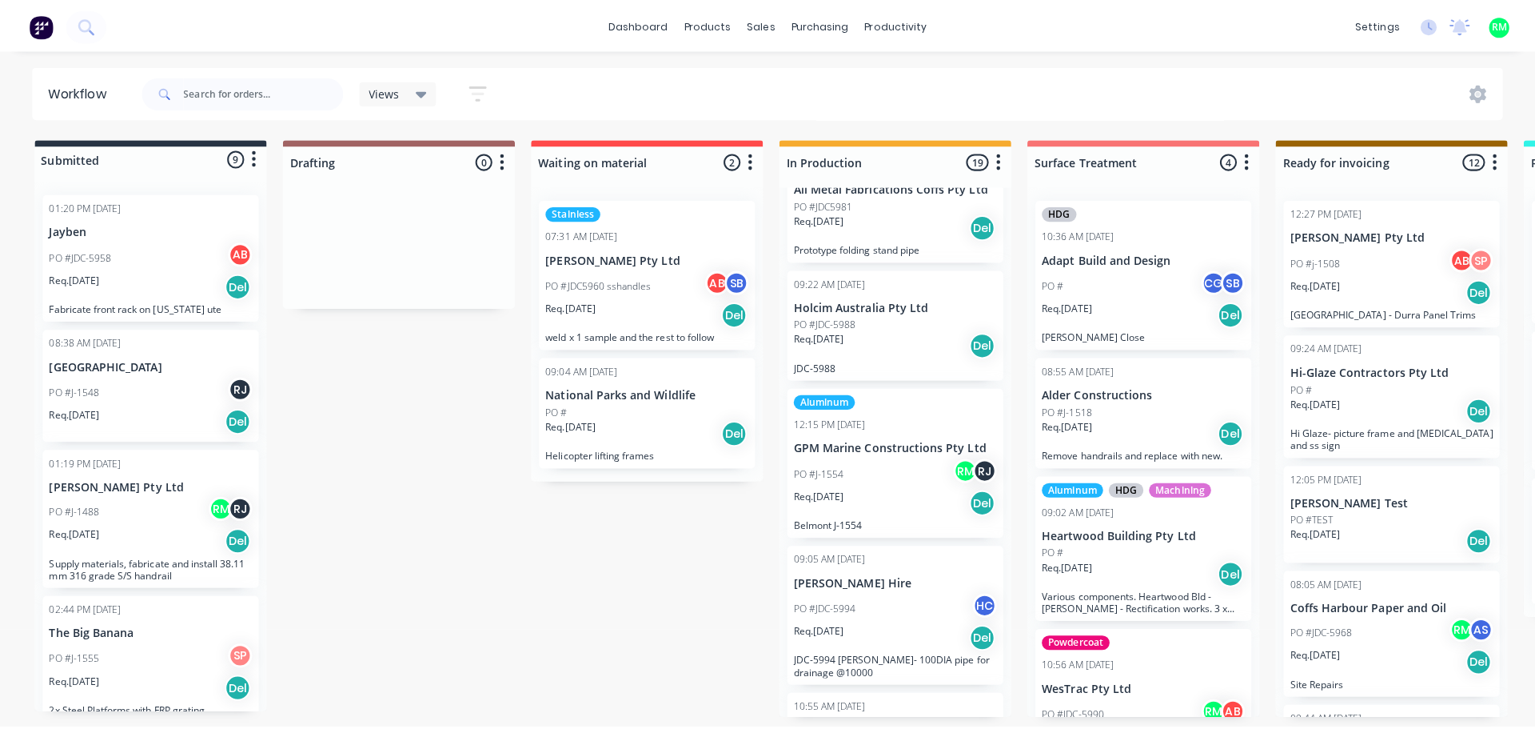
scroll to position [1635, 0]
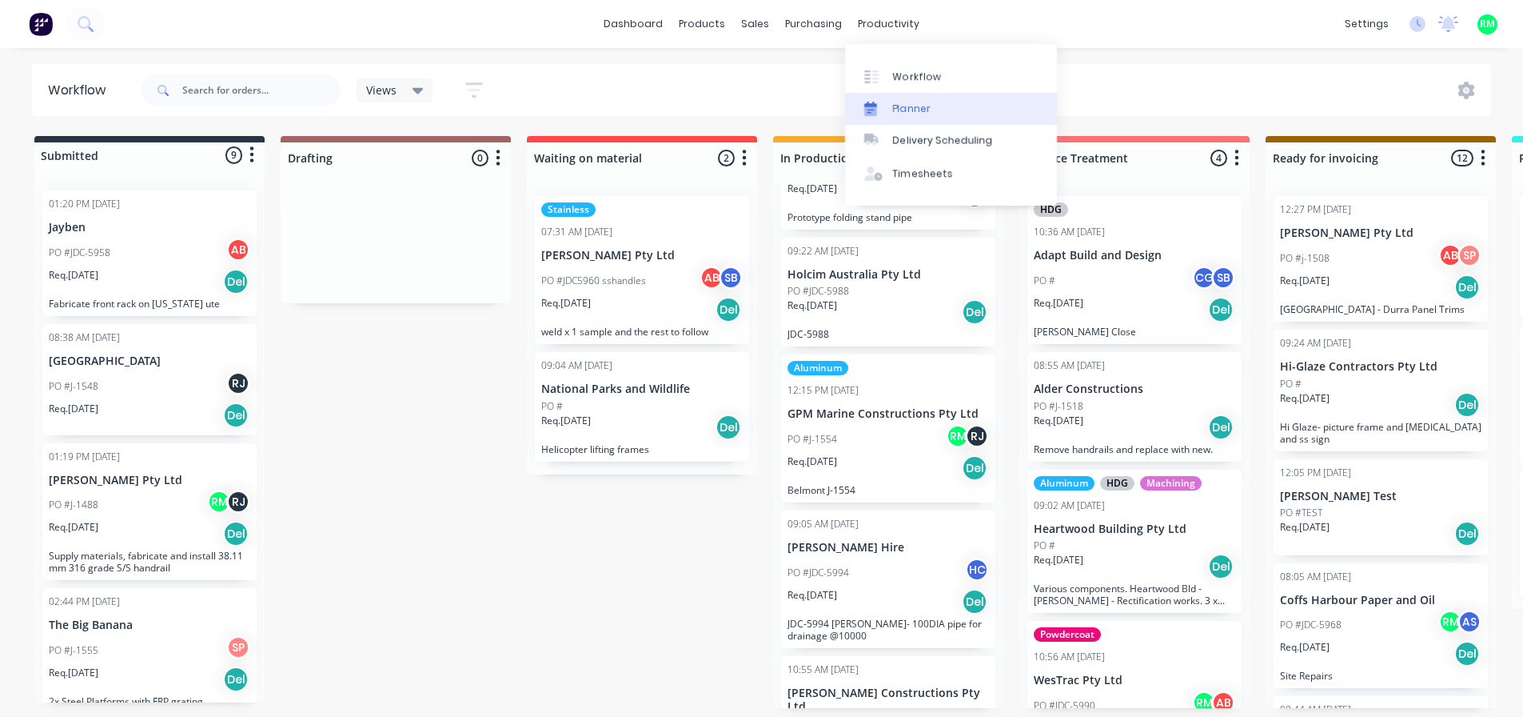
click at [939, 111] on link "Planner" at bounding box center [951, 109] width 212 height 32
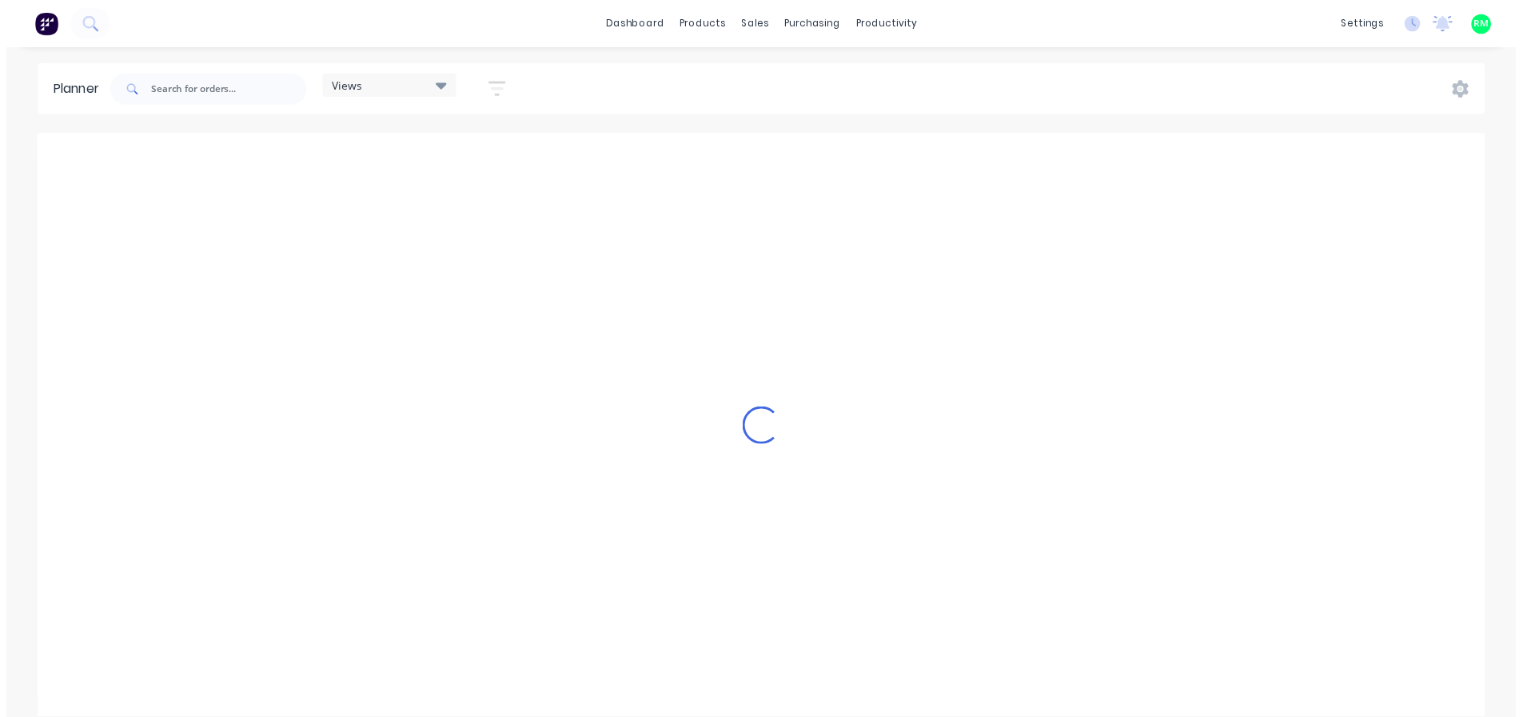
scroll to position [0, 3072]
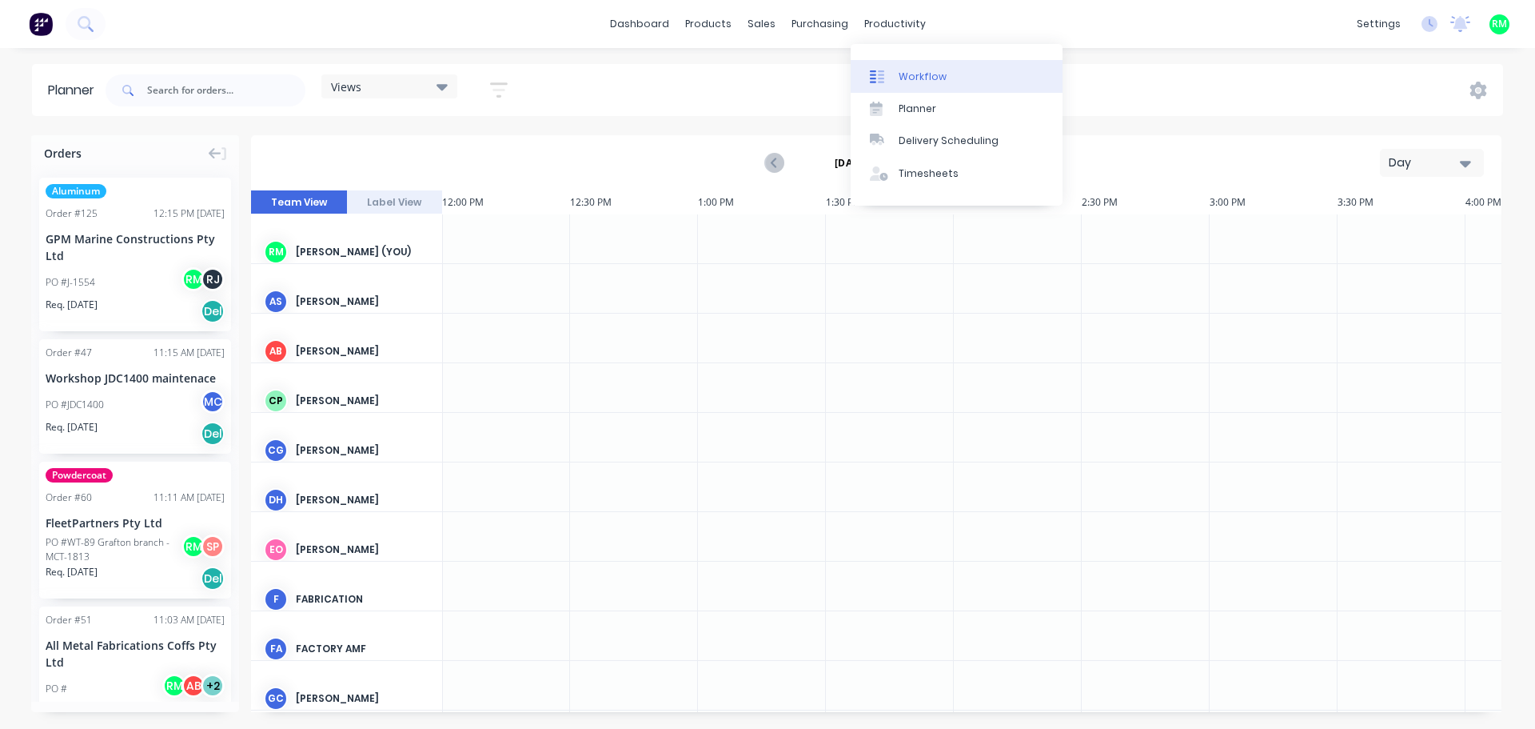
click at [894, 91] on link "Workflow" at bounding box center [957, 76] width 212 height 32
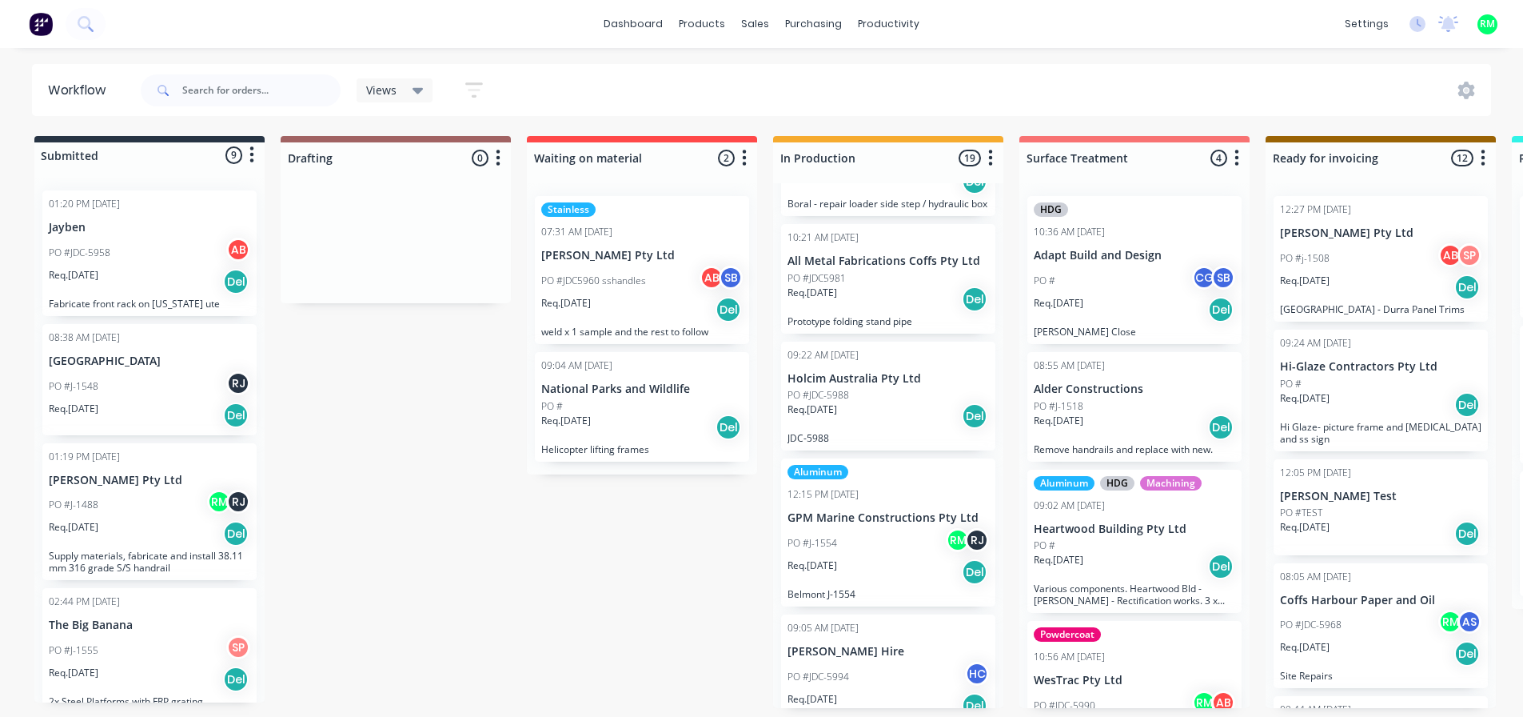
scroll to position [1679, 0]
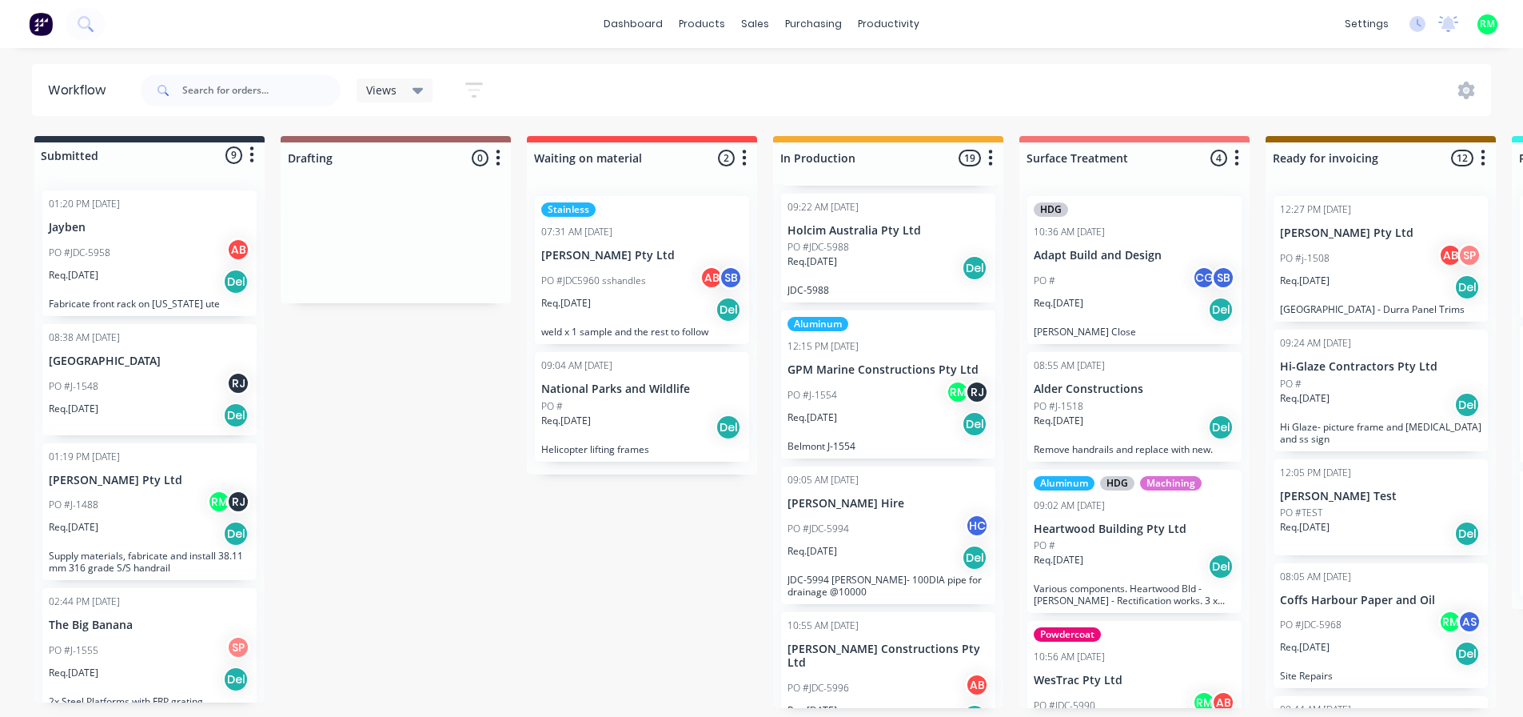
click at [884, 387] on div "PO #J-1554 RM RJ" at bounding box center [889, 395] width 202 height 30
